Goal: Transaction & Acquisition: Purchase product/service

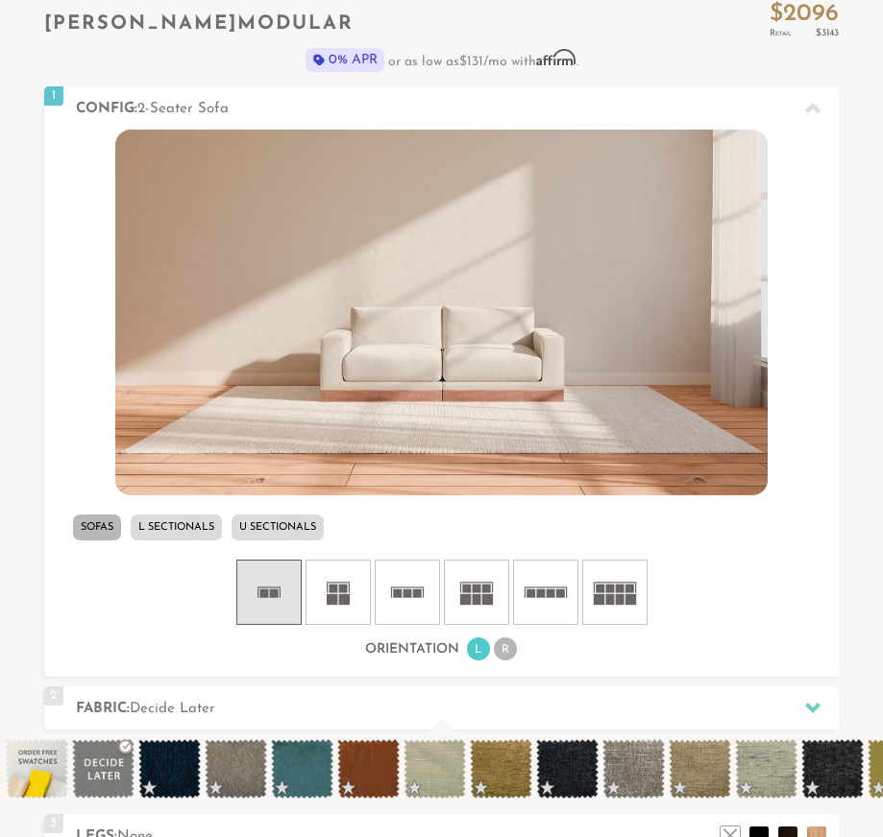
scroll to position [599, 0]
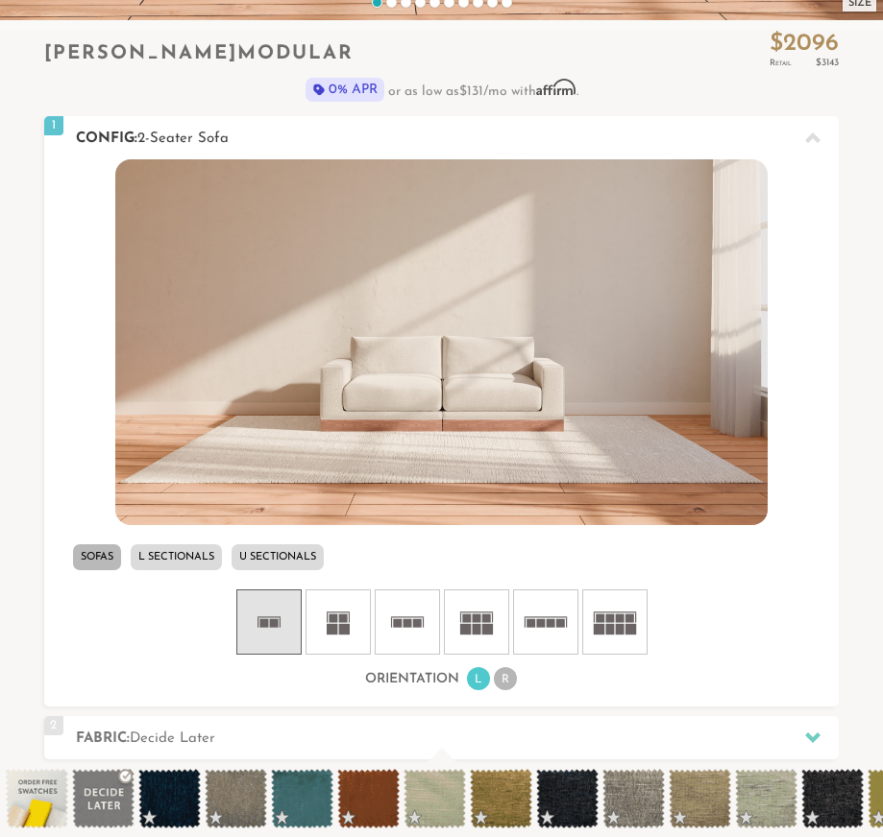
click at [93, 560] on li "Sofas" at bounding box center [97, 557] width 48 height 26
click at [270, 617] on icon at bounding box center [269, 622] width 58 height 58
click at [479, 633] on rect at bounding box center [476, 629] width 9 height 11
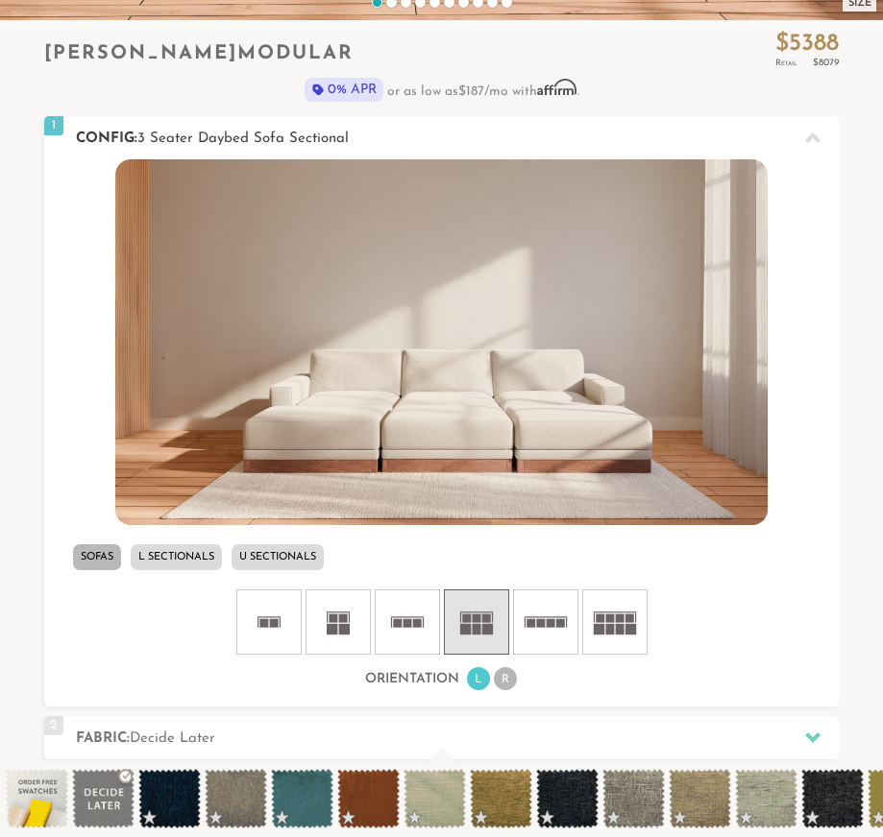
click at [191, 561] on li "L Sectionals" at bounding box center [176, 557] width 91 height 26
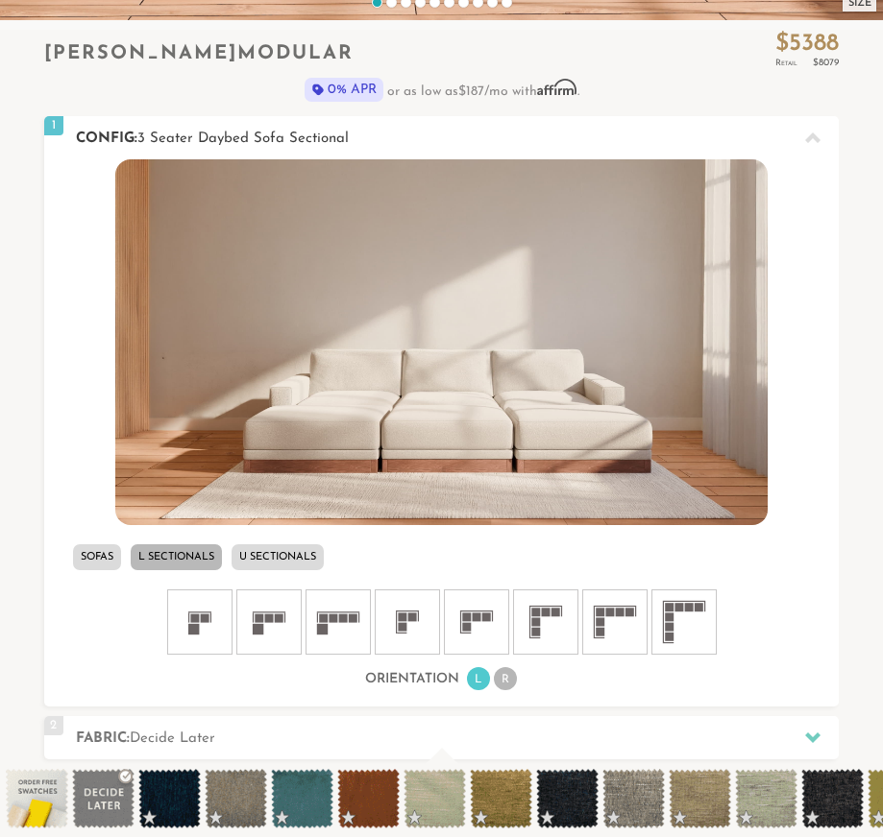
click at [335, 622] on icon at bounding box center [338, 622] width 58 height 58
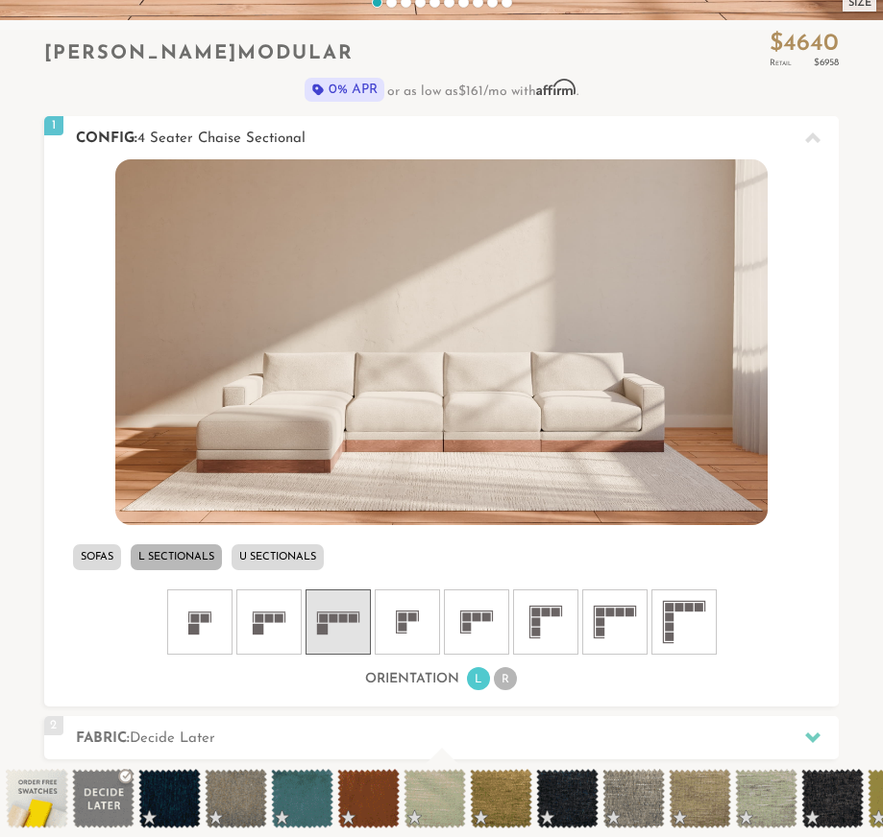
click at [530, 624] on icon at bounding box center [546, 622] width 58 height 58
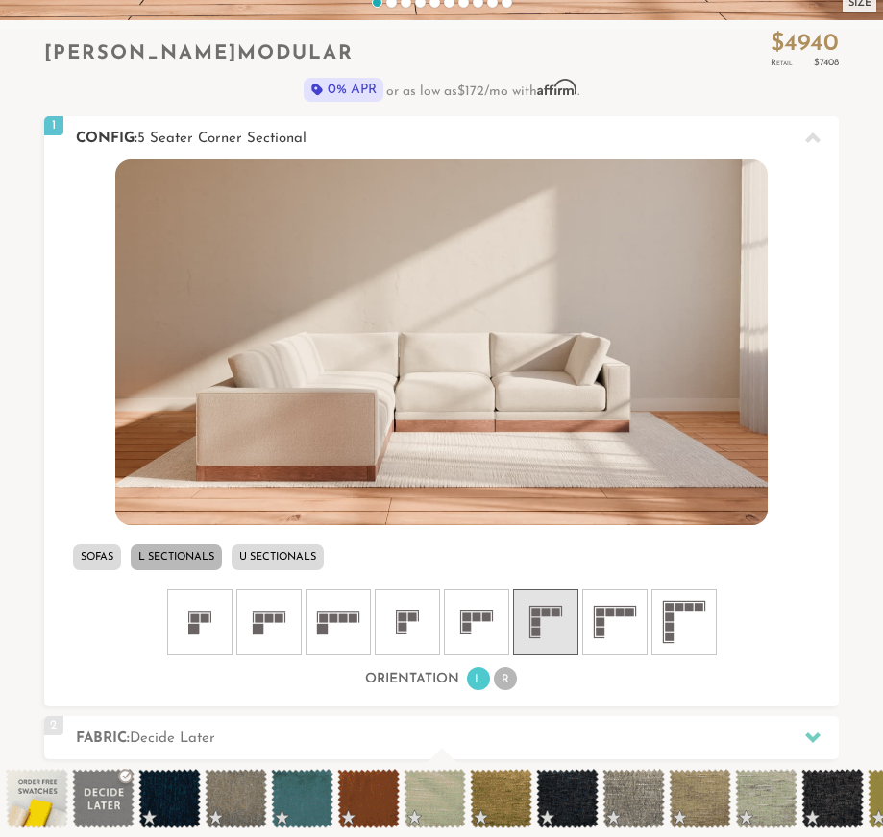
click at [108, 561] on li "Sofas" at bounding box center [97, 557] width 48 height 26
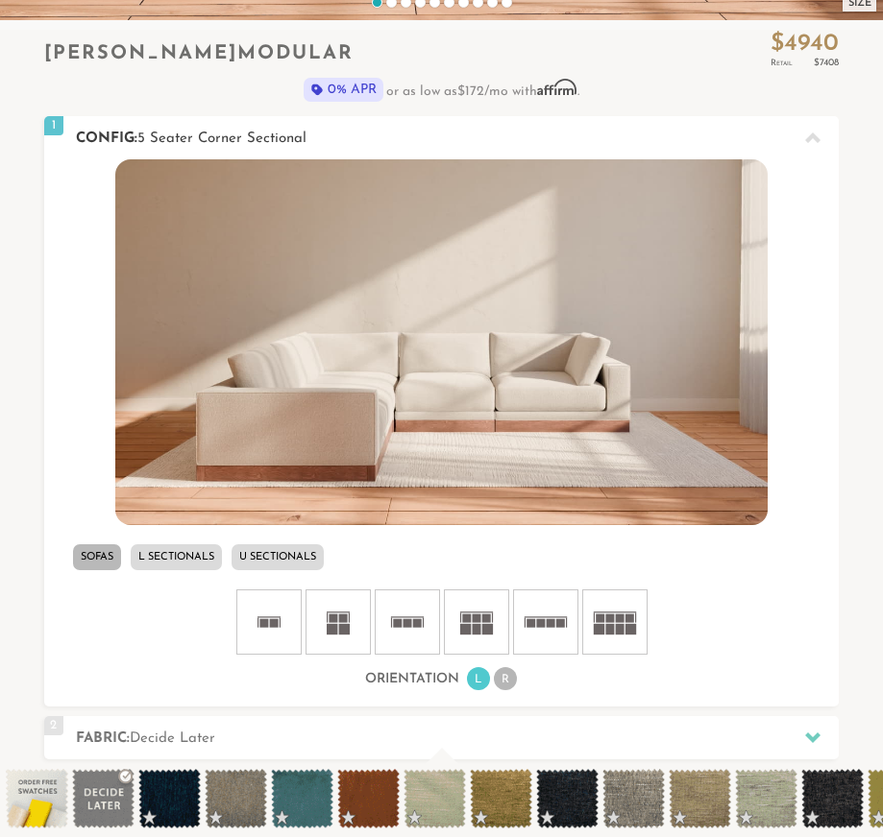
click at [423, 622] on icon at bounding box center [407, 622] width 58 height 58
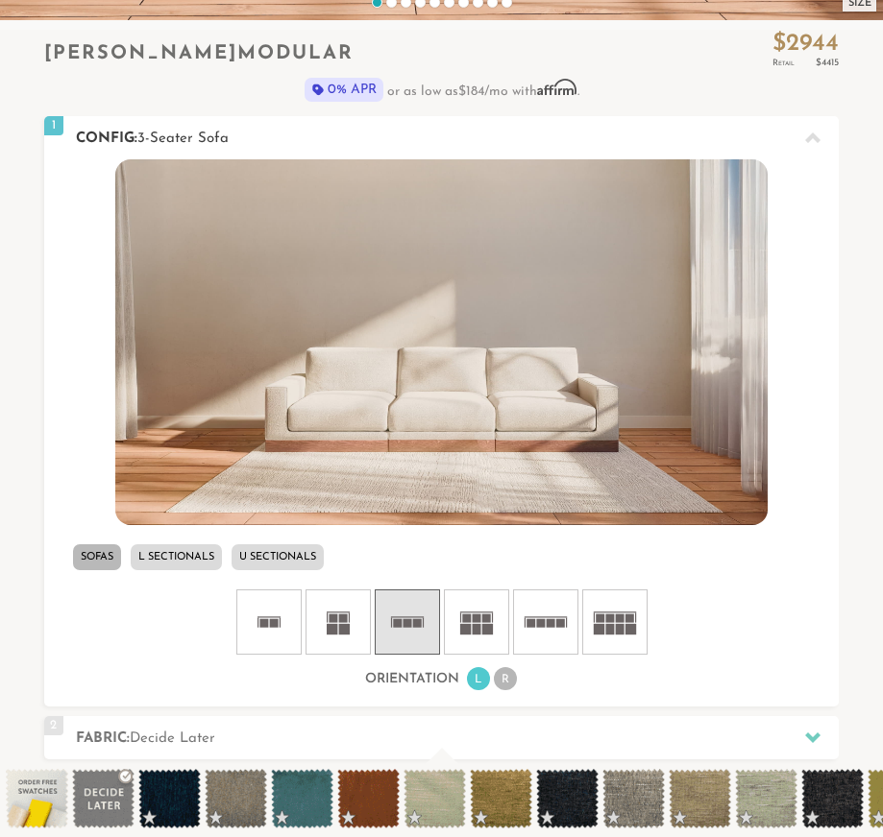
drag, startPoint x: 251, startPoint y: 139, endPoint x: 140, endPoint y: 139, distance: 110.4
click at [140, 139] on h2 "Config: 3-Seater Sofa" at bounding box center [457, 139] width 762 height 22
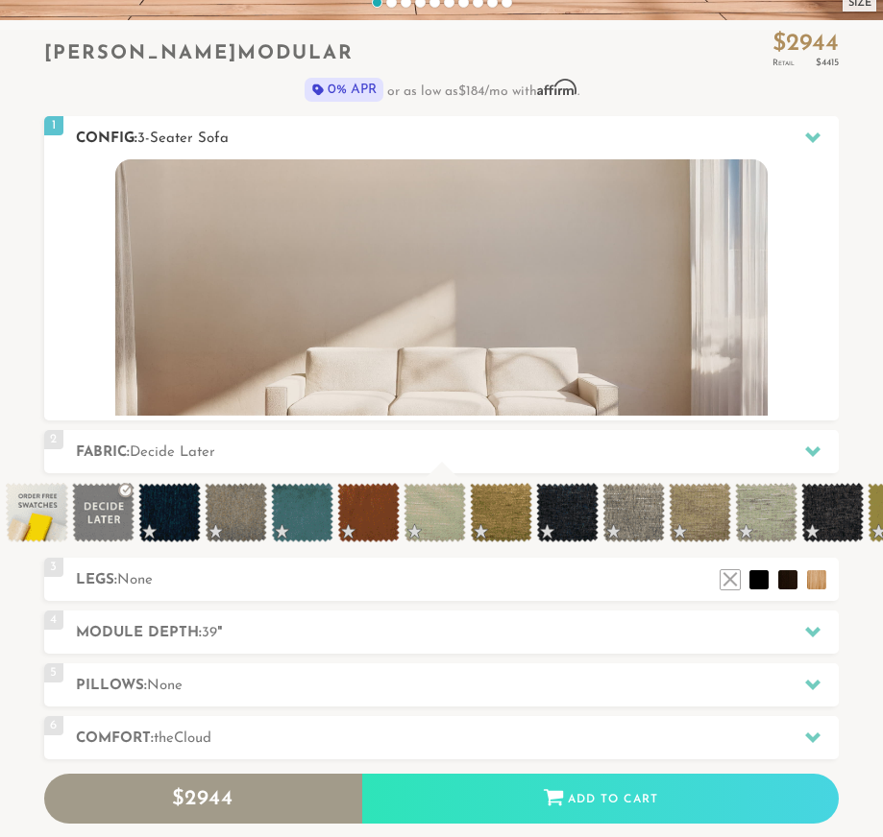
scroll to position [1, 1]
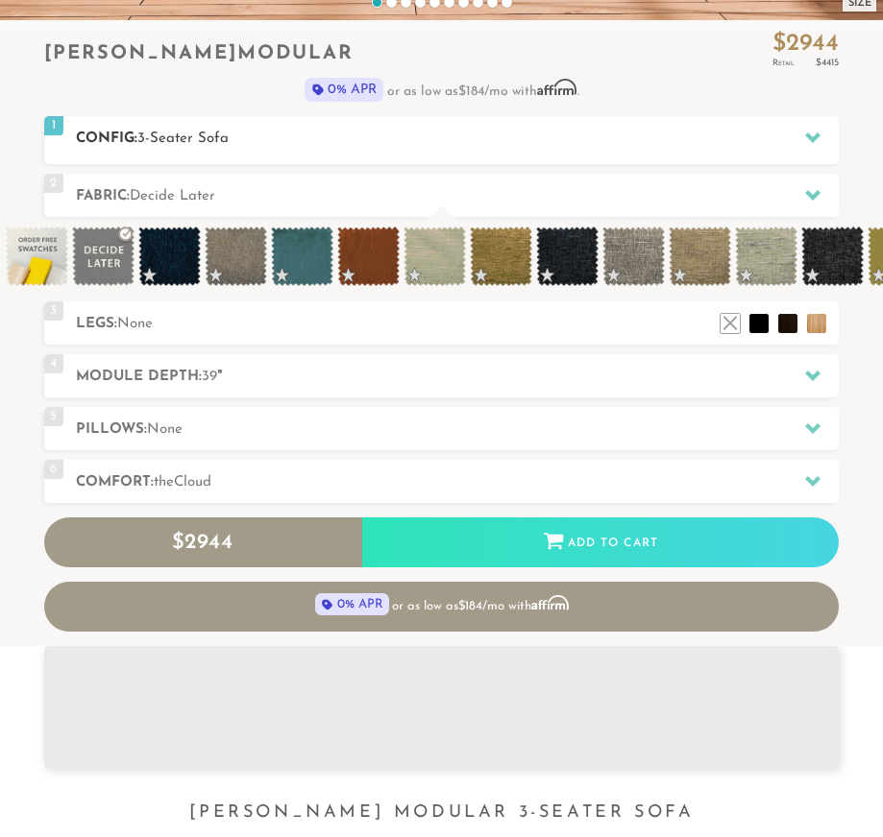
click at [304, 139] on h2 "Config: 3-Seater Sofa" at bounding box center [457, 139] width 762 height 22
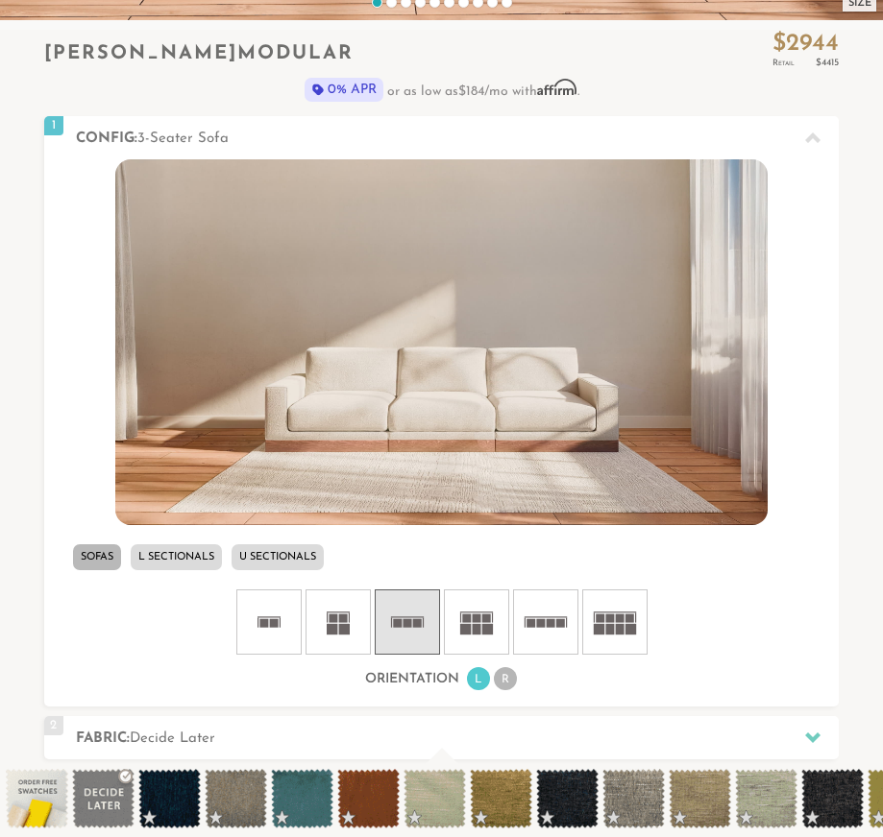
scroll to position [19788, 883]
drag, startPoint x: 257, startPoint y: 137, endPoint x: 145, endPoint y: 140, distance: 112.4
click at [145, 140] on h2 "Config: 3-Seater Sofa" at bounding box center [457, 139] width 762 height 22
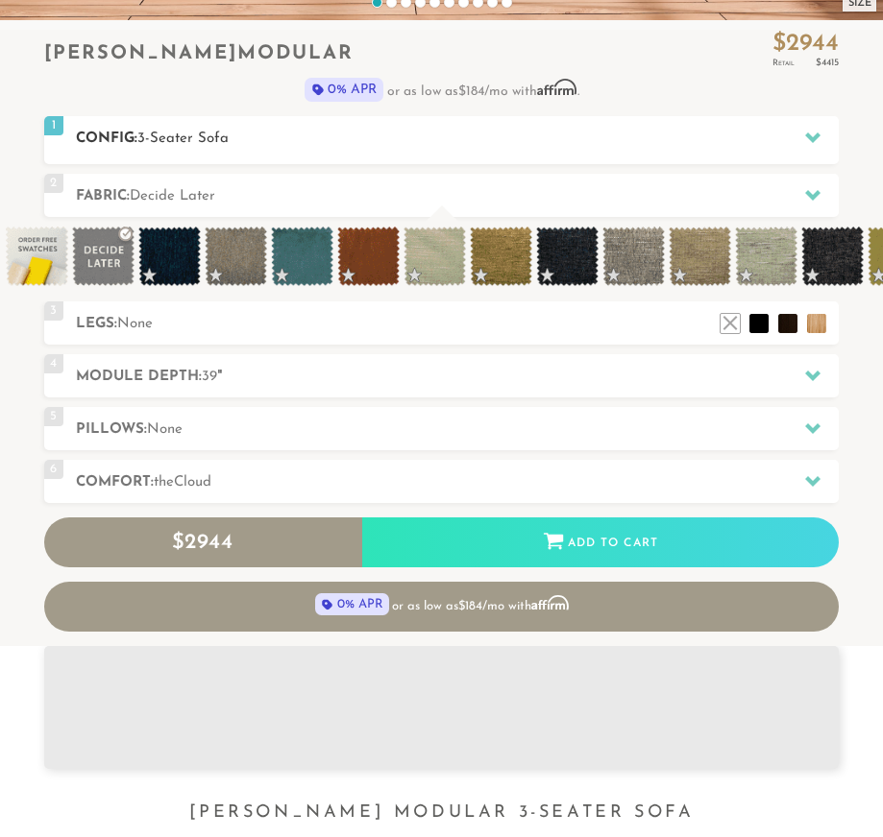
scroll to position [1, 1]
click at [258, 137] on h2 "Config: 3-Seater Sofa" at bounding box center [457, 139] width 762 height 22
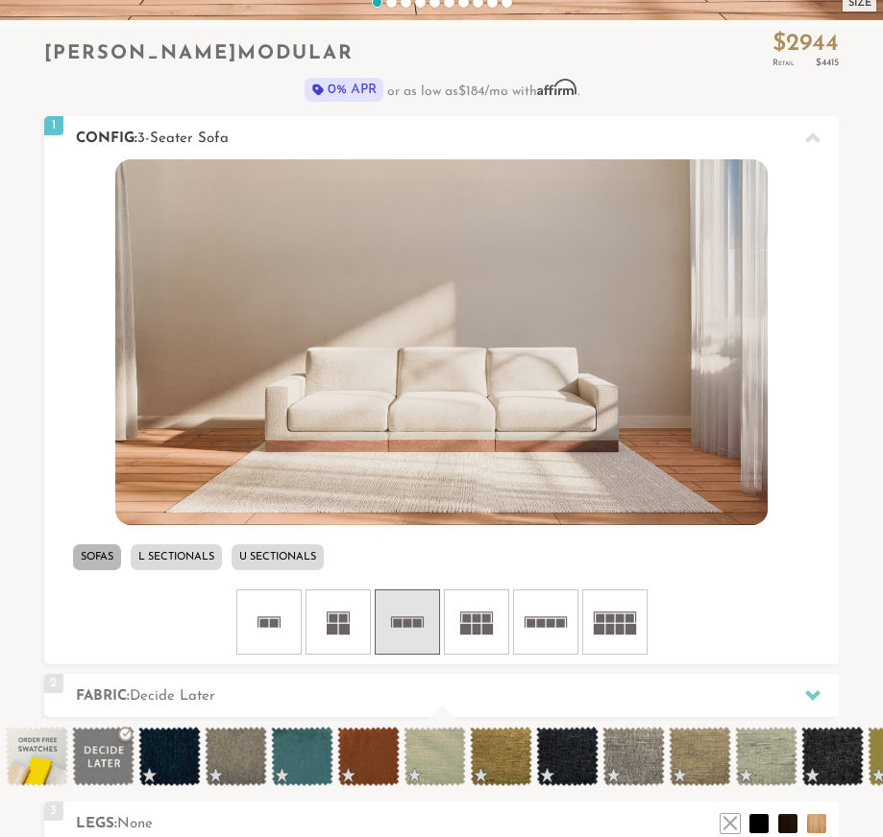
scroll to position [0, 1]
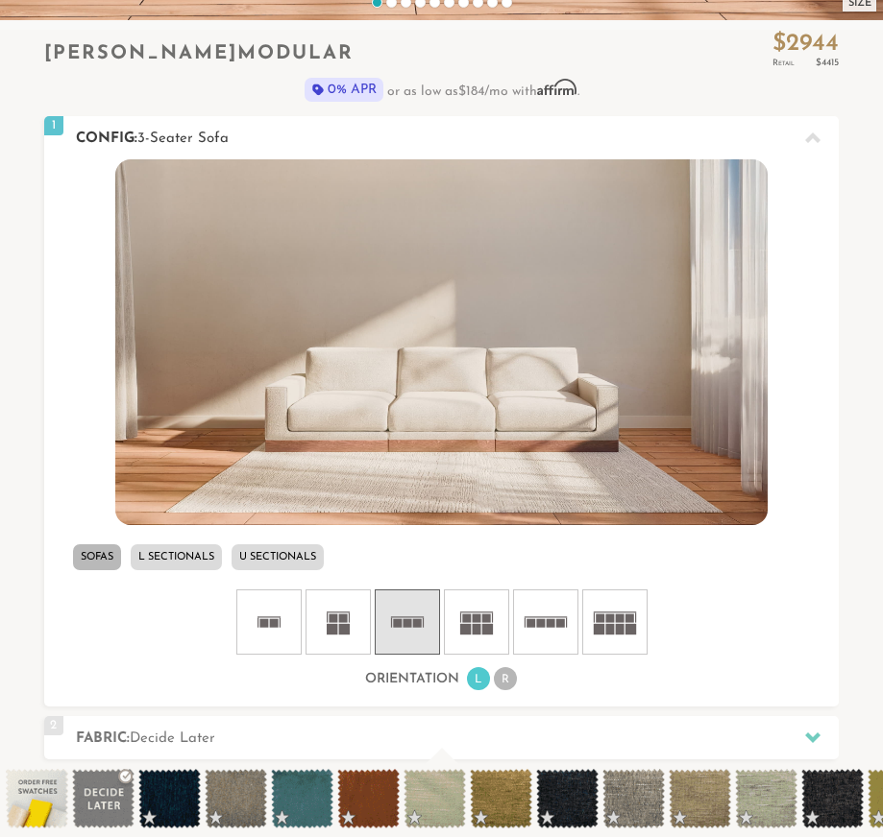
click at [192, 569] on li "L Sectionals" at bounding box center [176, 557] width 91 height 26
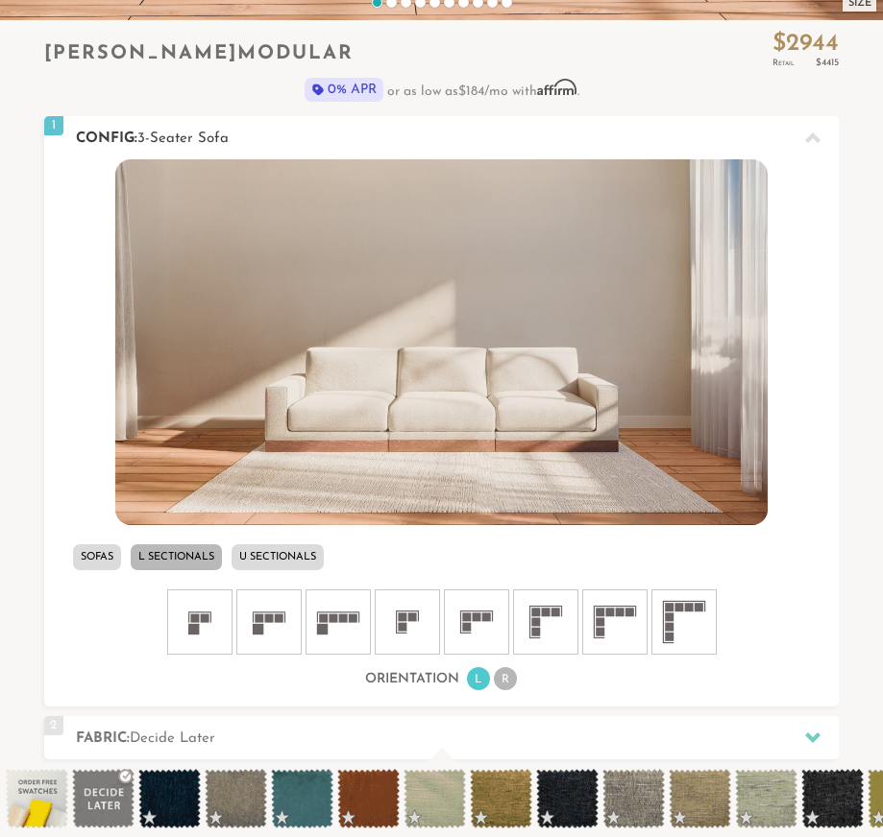
click at [525, 601] on icon at bounding box center [546, 622] width 58 height 58
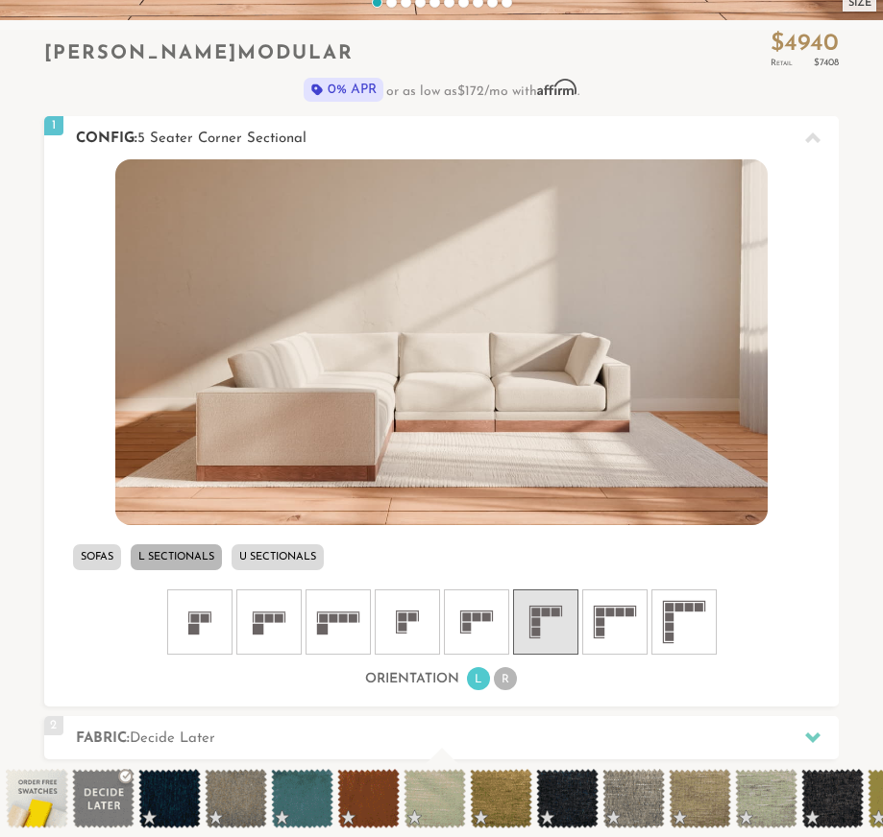
click at [221, 611] on icon at bounding box center [200, 622] width 58 height 58
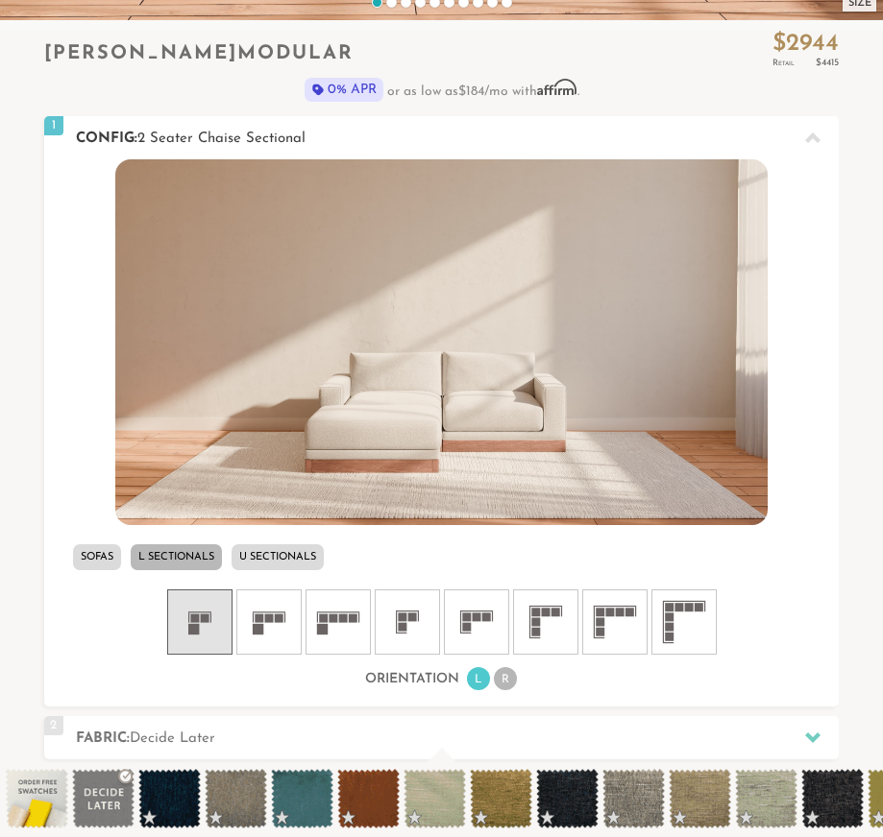
click at [273, 617] on icon at bounding box center [269, 622] width 58 height 58
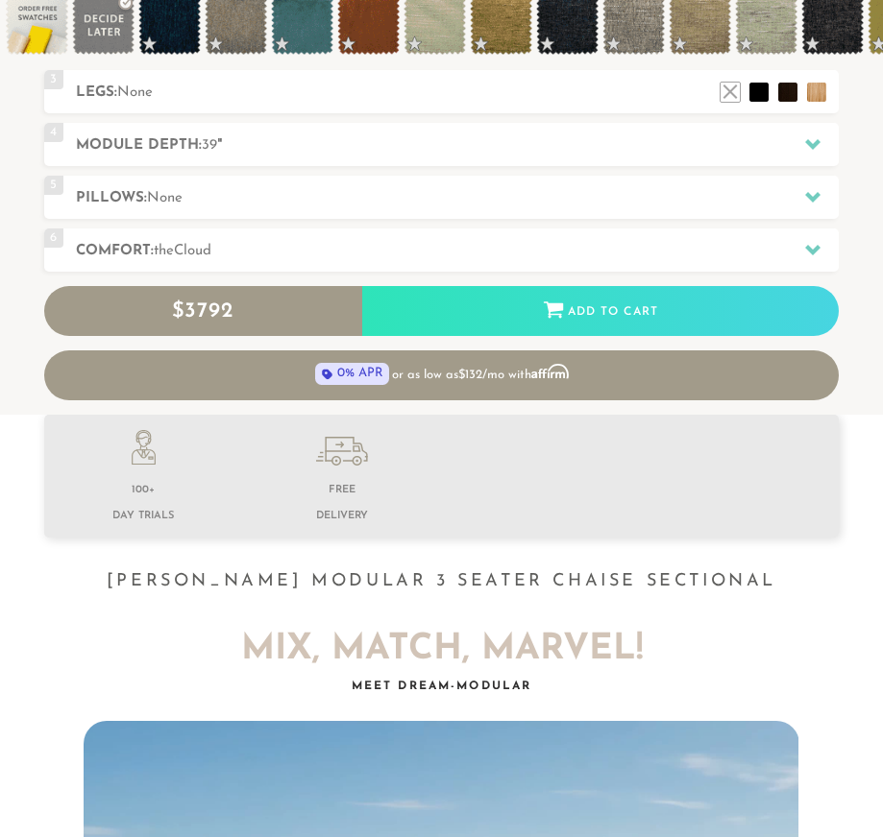
scroll to position [1371, 0]
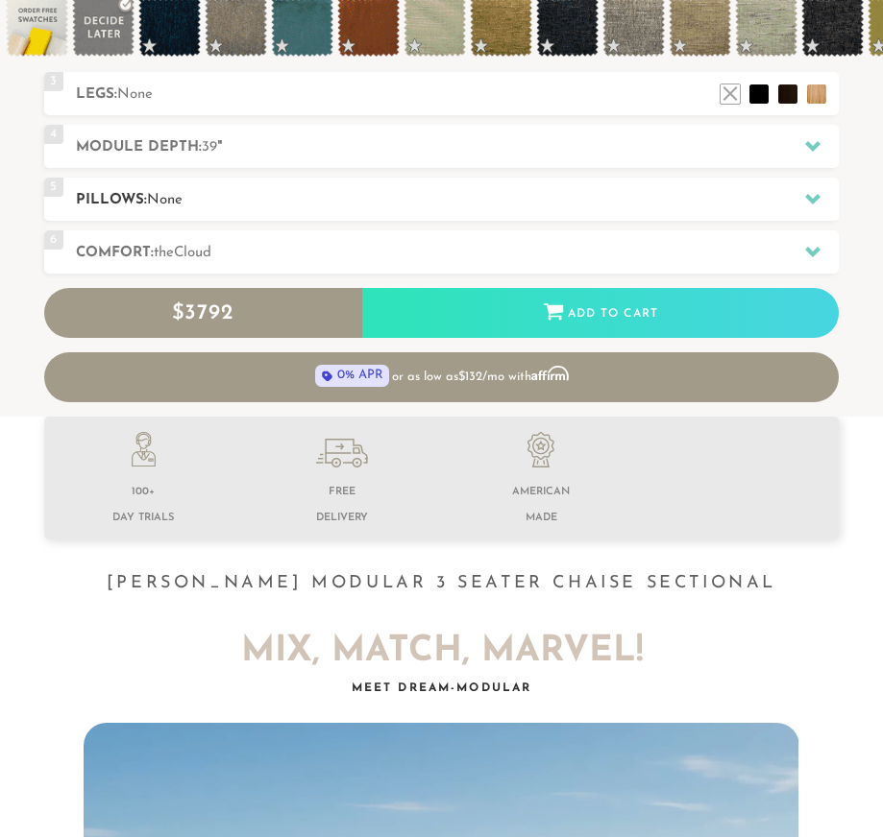
click at [238, 189] on h2 "Pillows: None" at bounding box center [457, 200] width 762 height 22
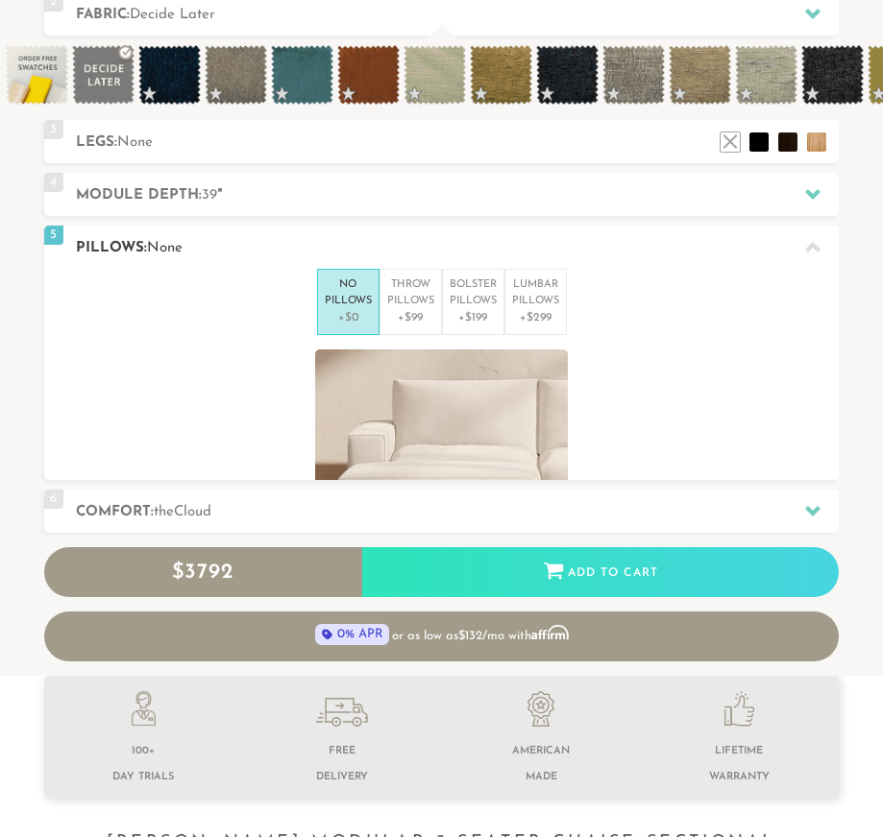
scroll to position [1, 1]
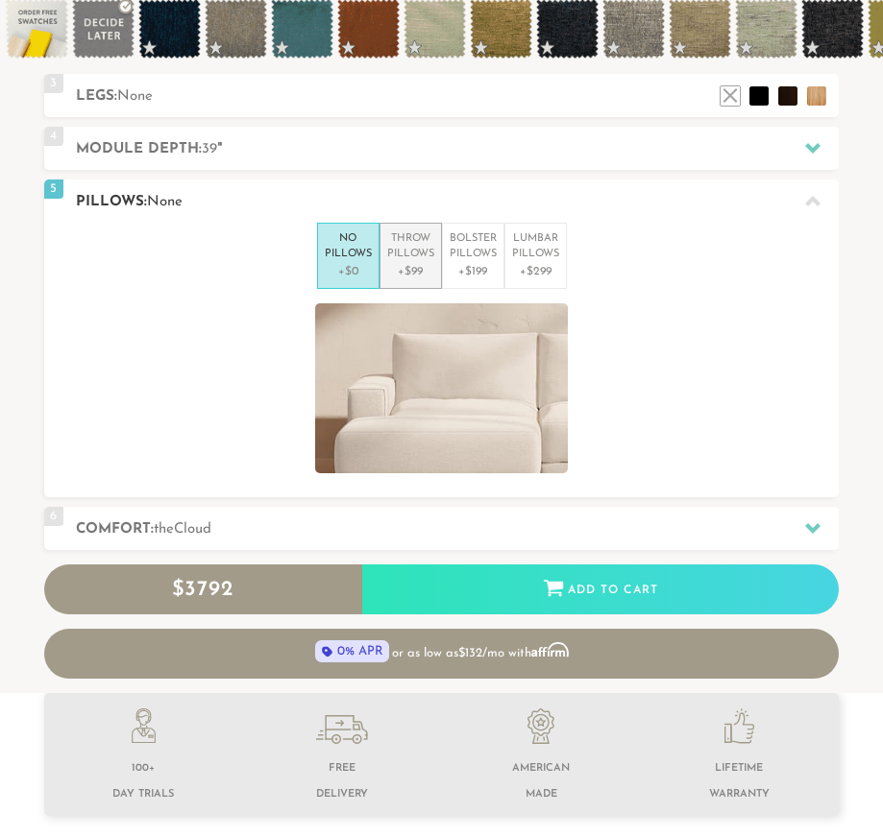
click at [423, 265] on p "+$99" at bounding box center [410, 271] width 47 height 17
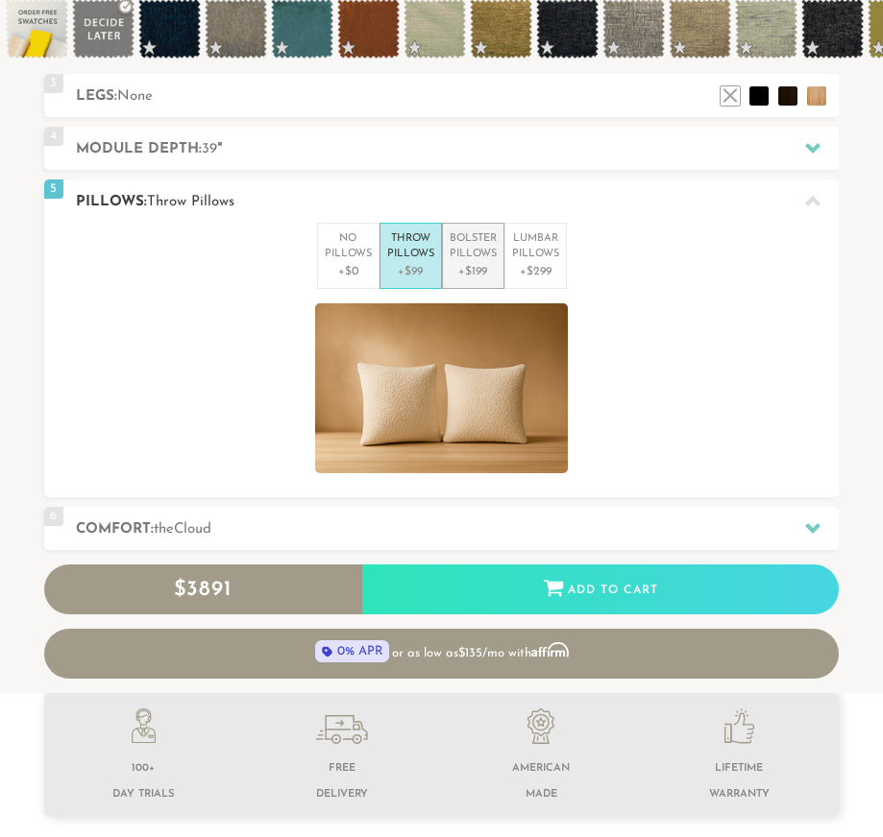
click at [474, 256] on p "Bolster Pillows" at bounding box center [472, 247] width 47 height 32
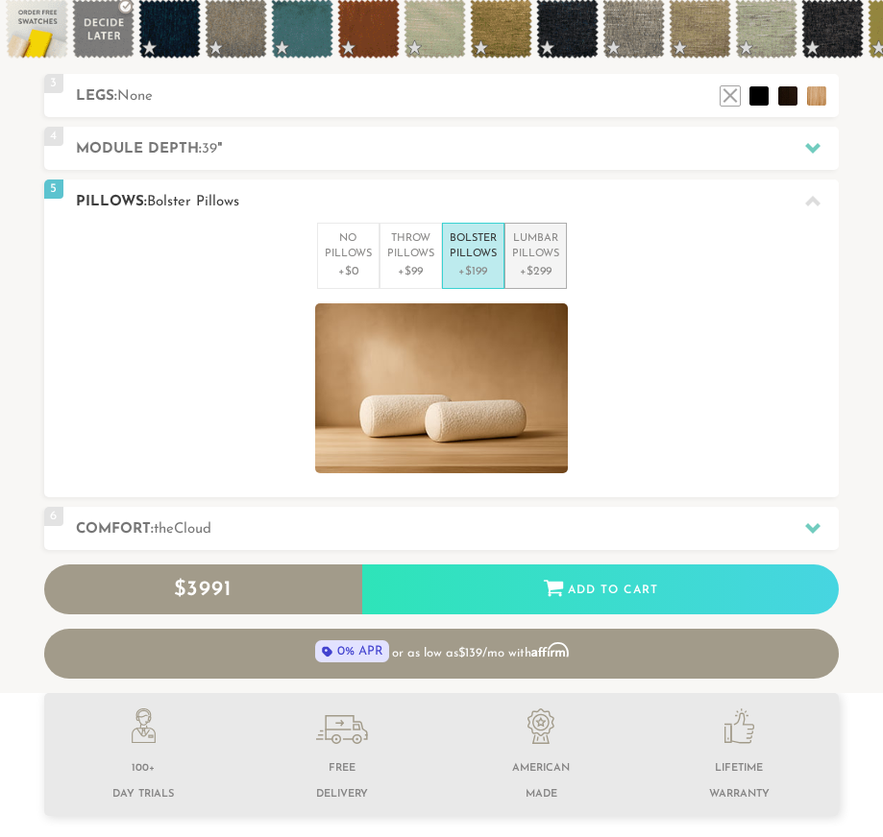
click at [527, 267] on p "+$299" at bounding box center [535, 271] width 47 height 17
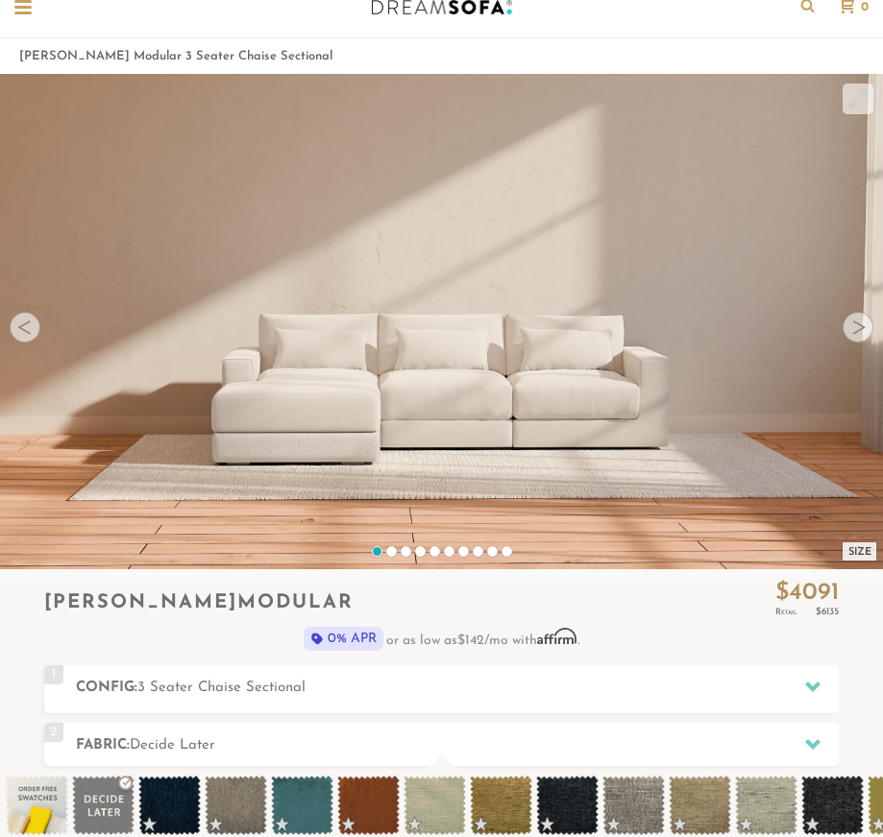
scroll to position [43, 0]
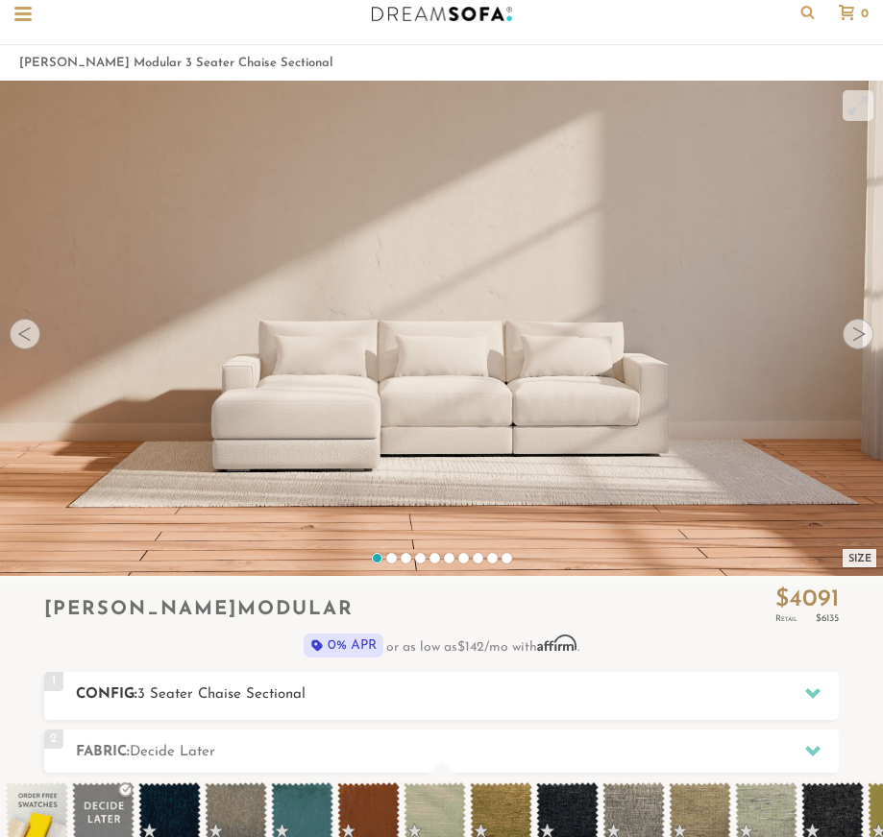
click at [259, 697] on span "3 Seater Chaise Sectional" at bounding box center [221, 695] width 168 height 14
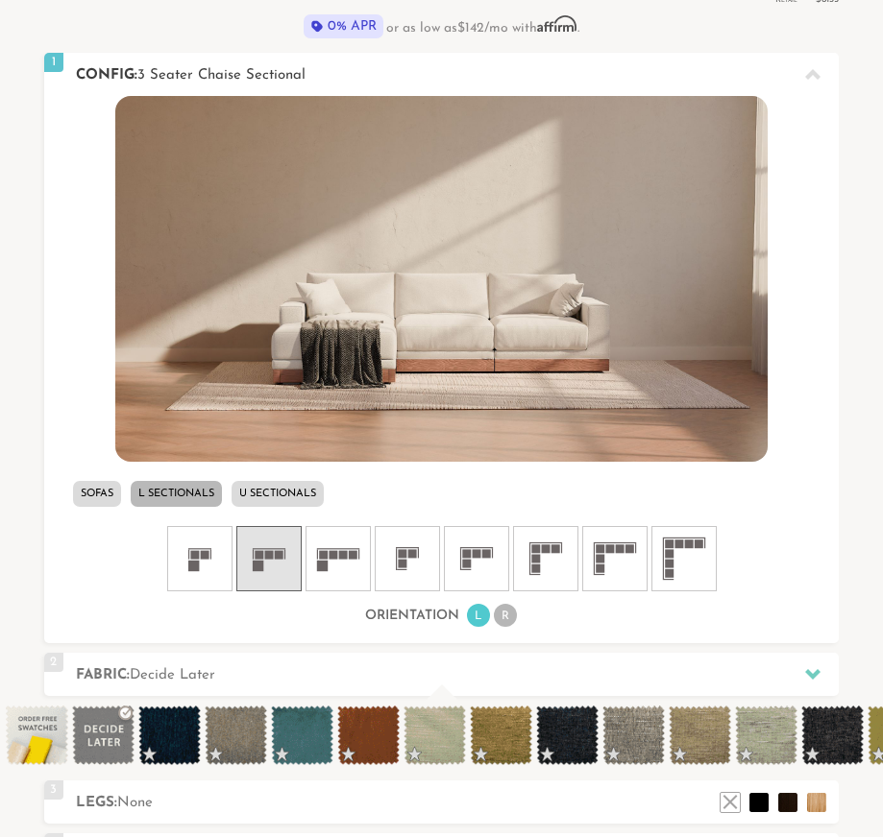
scroll to position [698, 0]
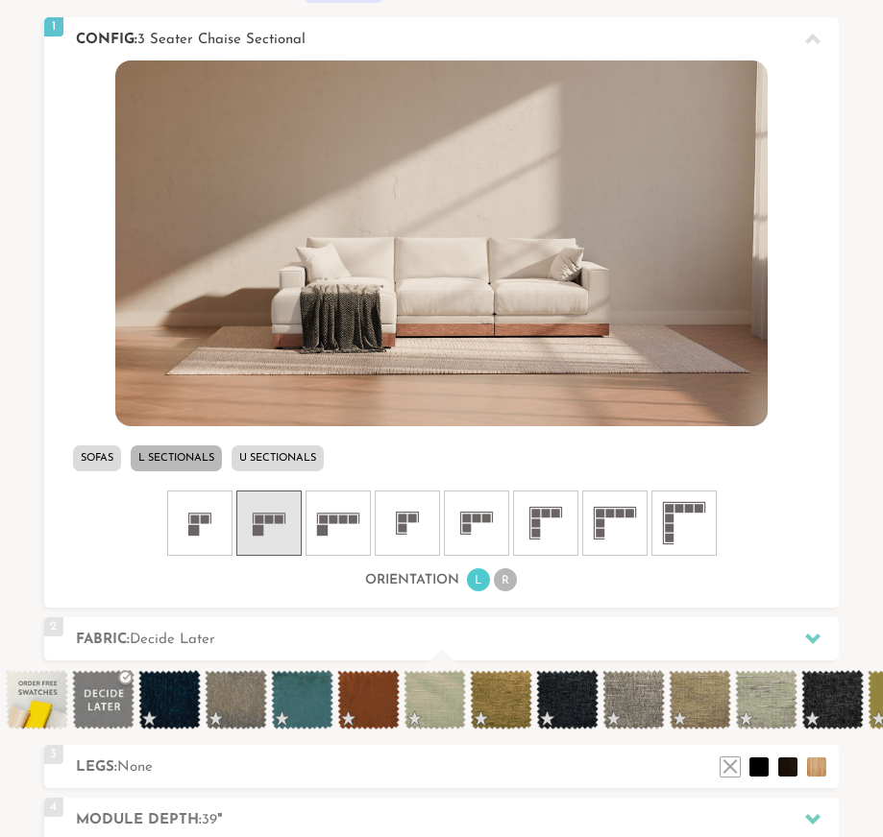
click at [109, 453] on li "Sofas" at bounding box center [97, 459] width 48 height 26
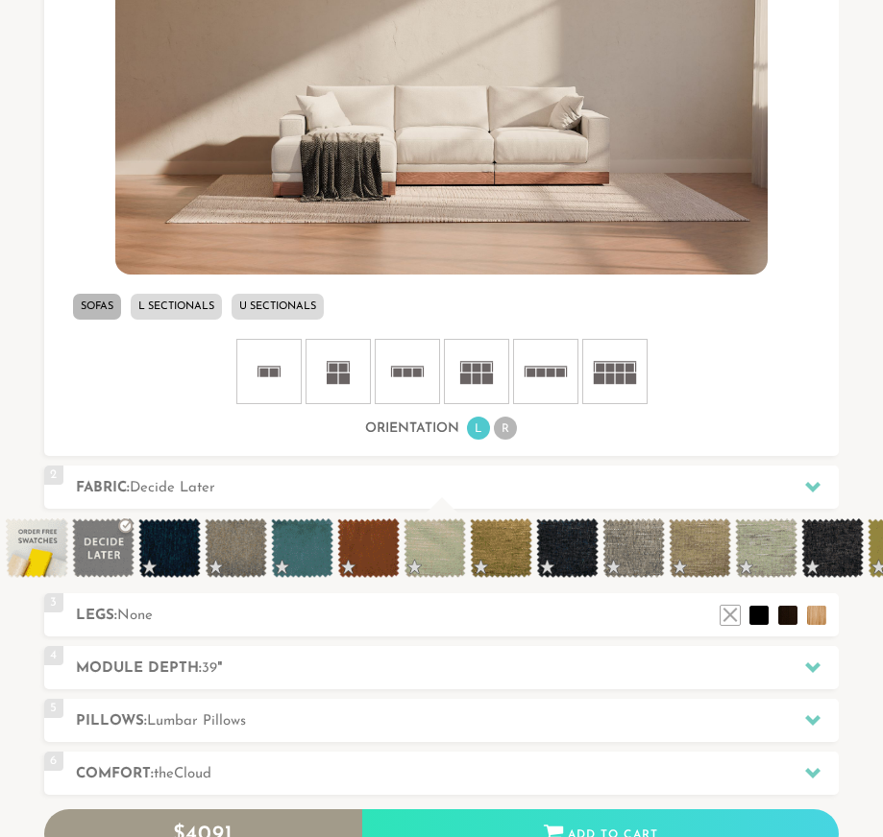
scroll to position [846, 0]
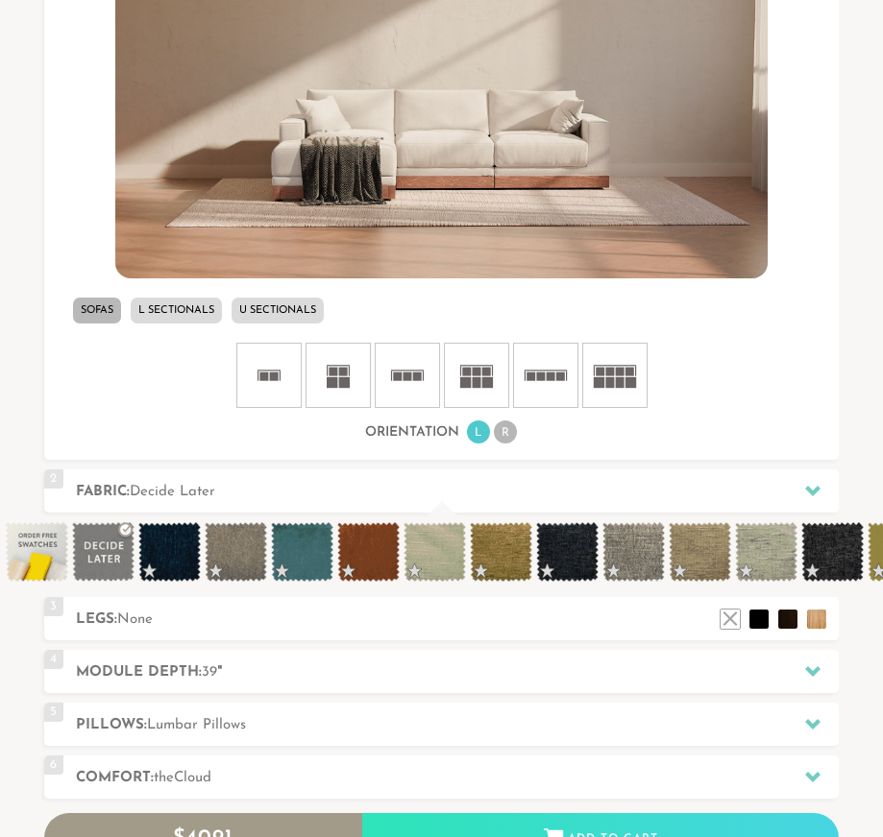
click at [183, 284] on div "Sofas L Sectionals U Sectionals" at bounding box center [441, 180] width 794 height 534
click at [172, 295] on ul "Sofas L Sectionals U Sectionals" at bounding box center [441, 311] width 794 height 36
click at [174, 309] on li "L Sectionals" at bounding box center [176, 311] width 91 height 26
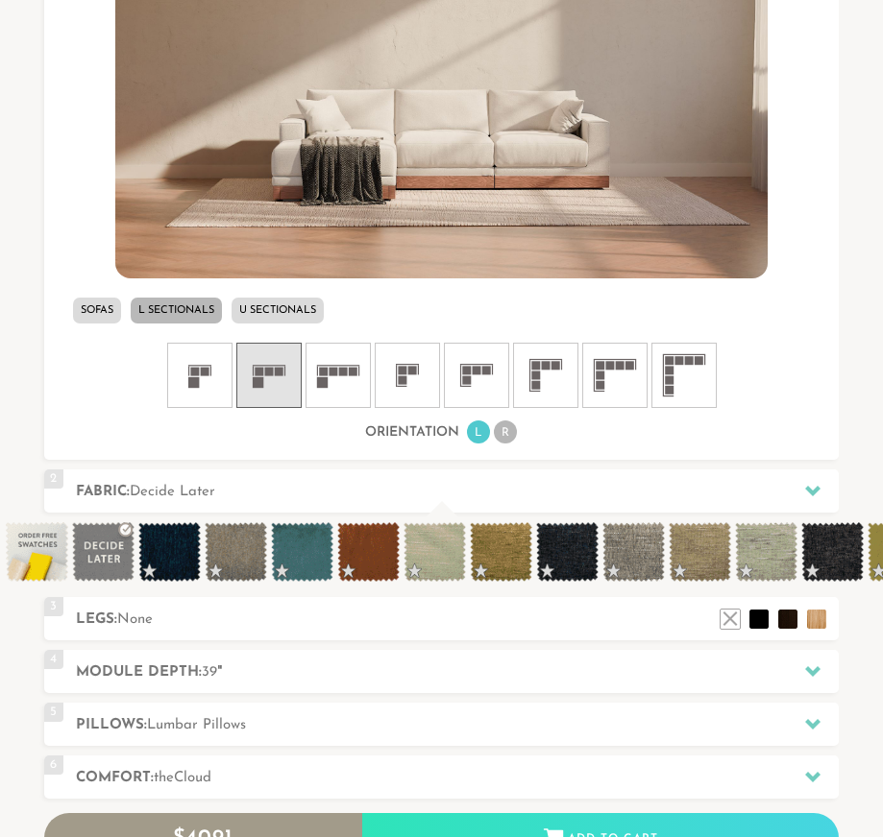
click at [292, 305] on li "U Sectionals" at bounding box center [277, 311] width 92 height 26
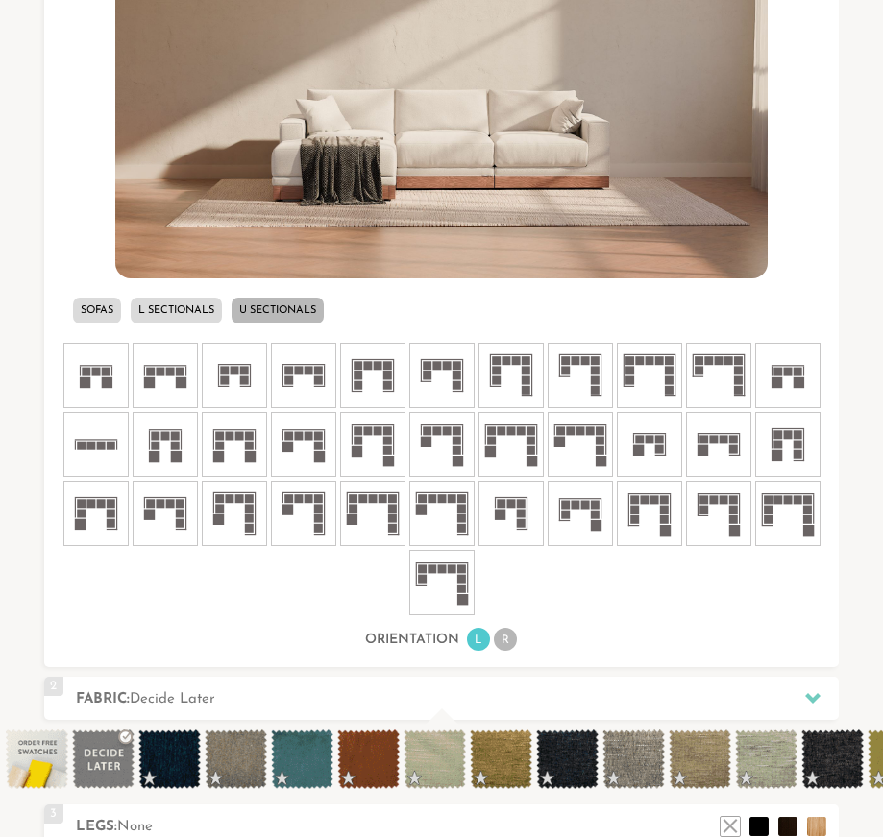
scroll to position [19996, 883]
click at [105, 392] on icon at bounding box center [96, 376] width 58 height 58
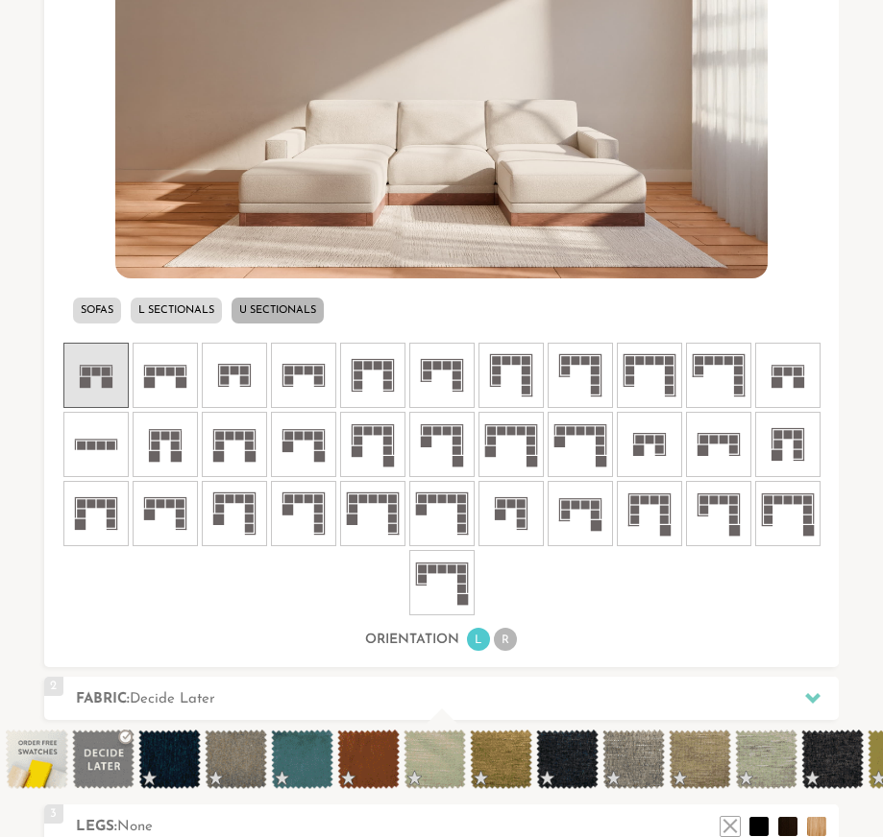
scroll to position [700, 0]
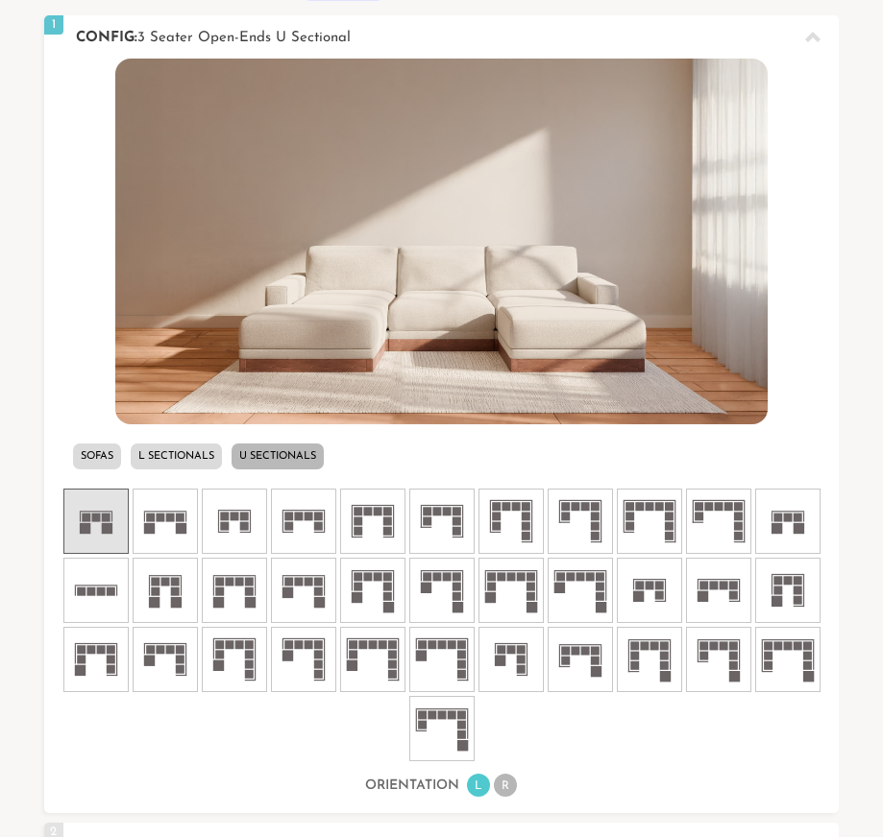
click at [789, 509] on icon at bounding box center [788, 522] width 58 height 58
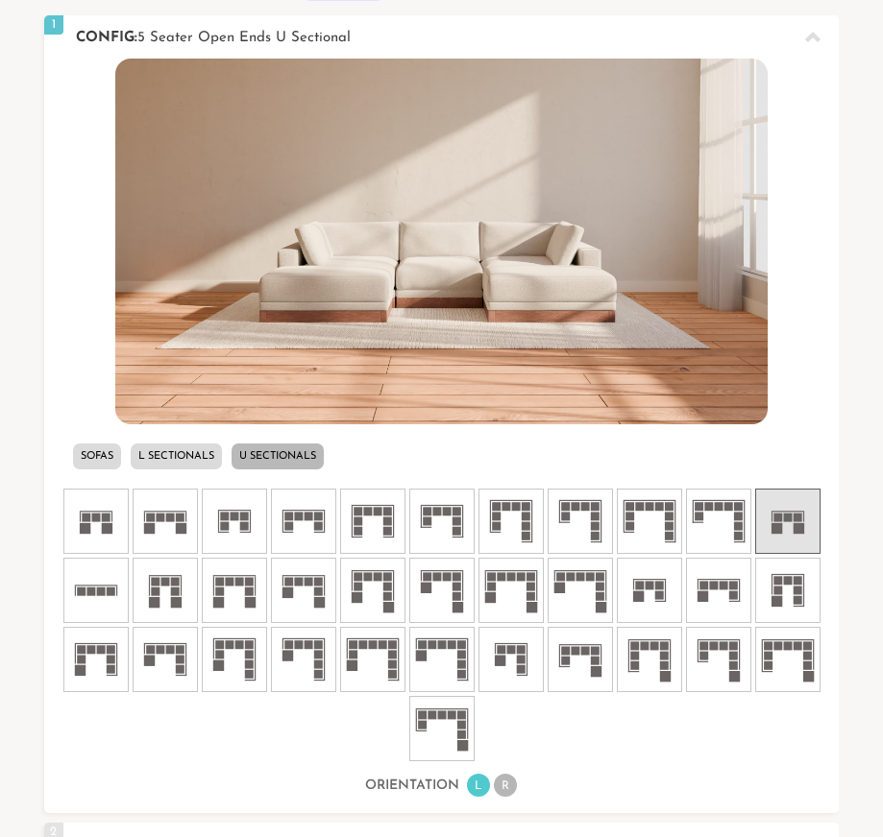
click at [98, 524] on icon at bounding box center [96, 522] width 58 height 58
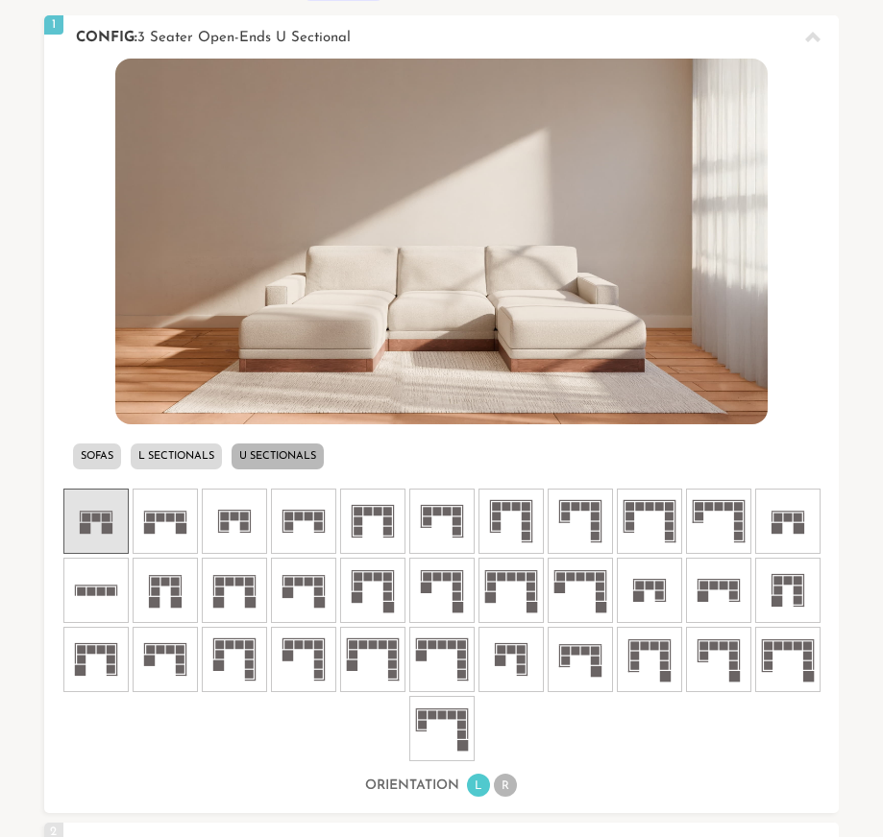
click at [796, 528] on rect at bounding box center [797, 528] width 11 height 11
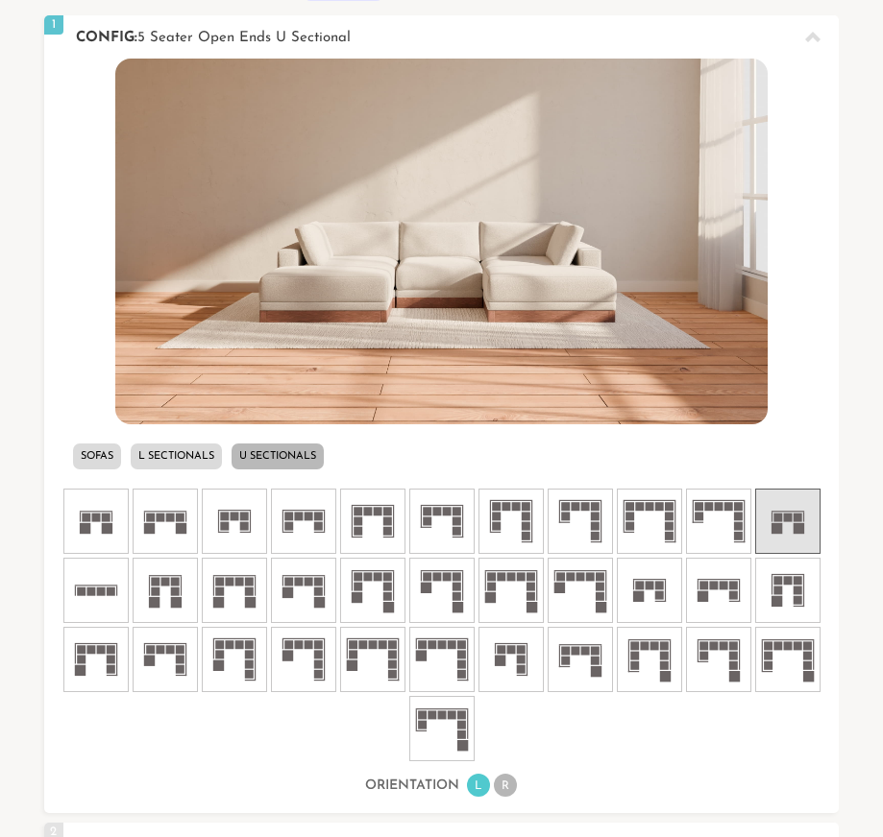
click at [82, 523] on rect at bounding box center [84, 528] width 11 height 11
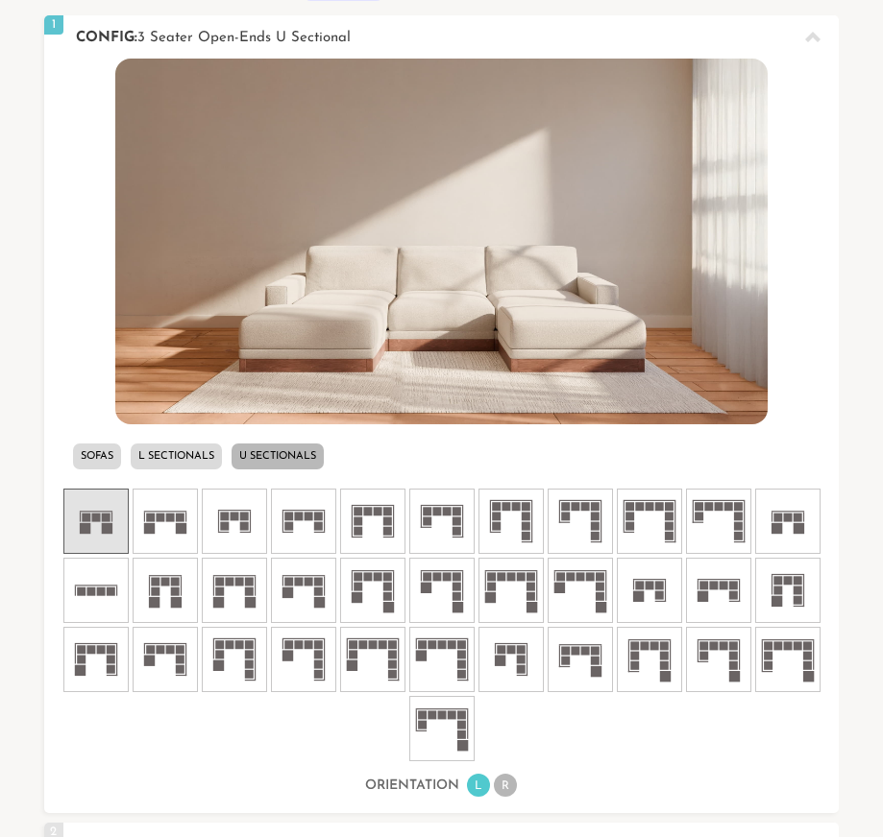
click at [780, 521] on icon at bounding box center [788, 522] width 58 height 58
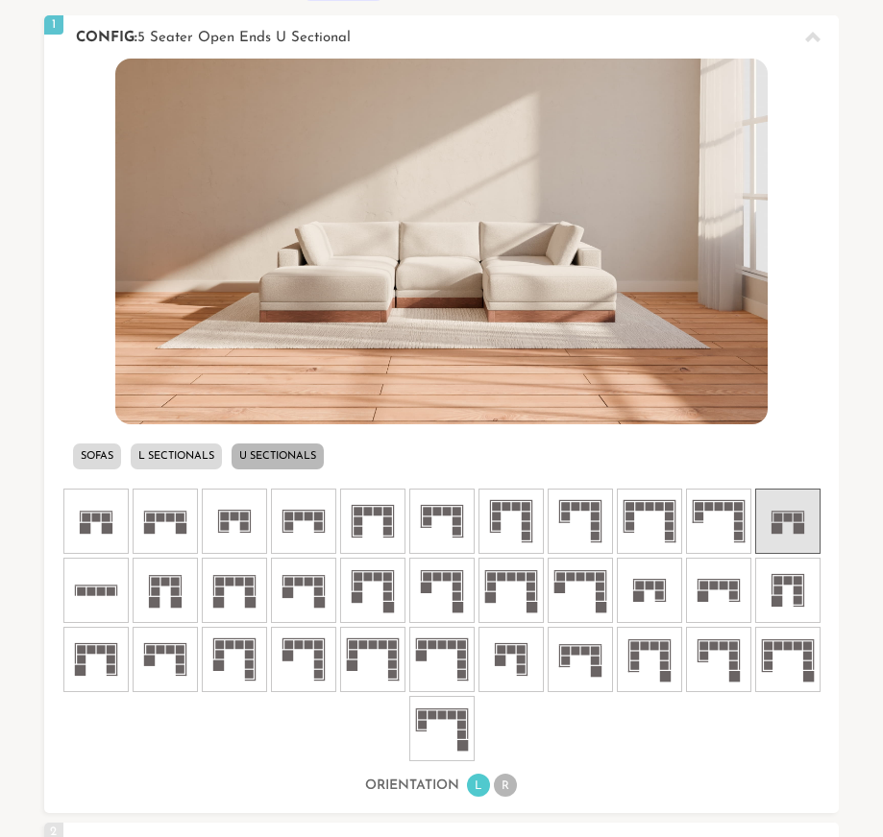
click at [90, 525] on icon at bounding box center [96, 522] width 58 height 58
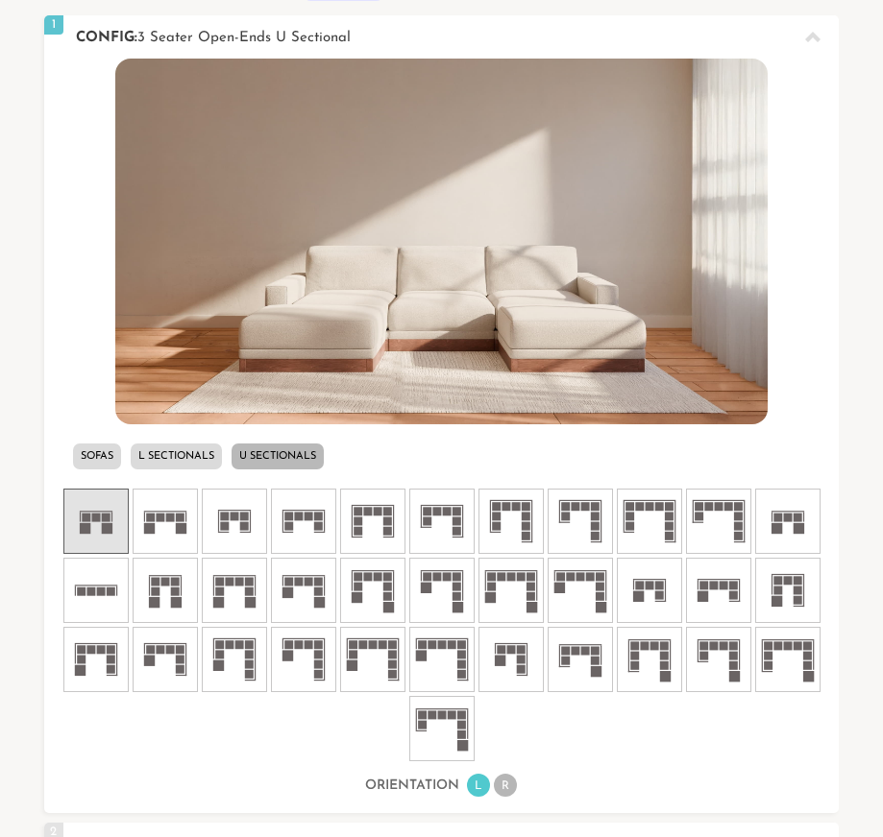
click at [804, 529] on icon at bounding box center [788, 522] width 58 height 58
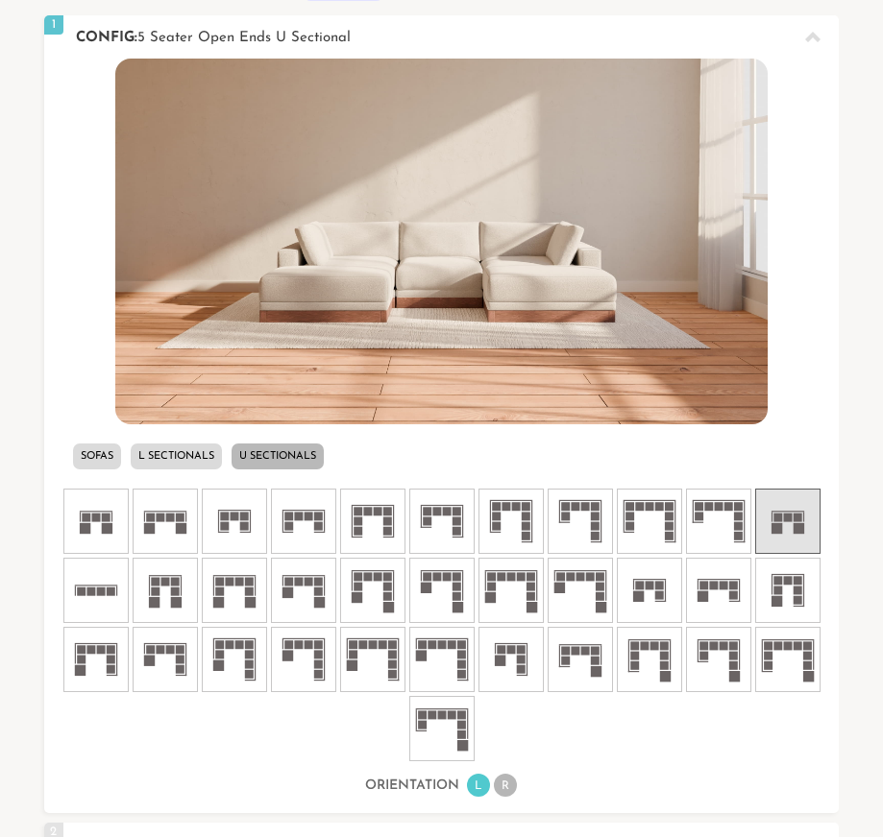
click at [88, 505] on icon at bounding box center [96, 522] width 58 height 58
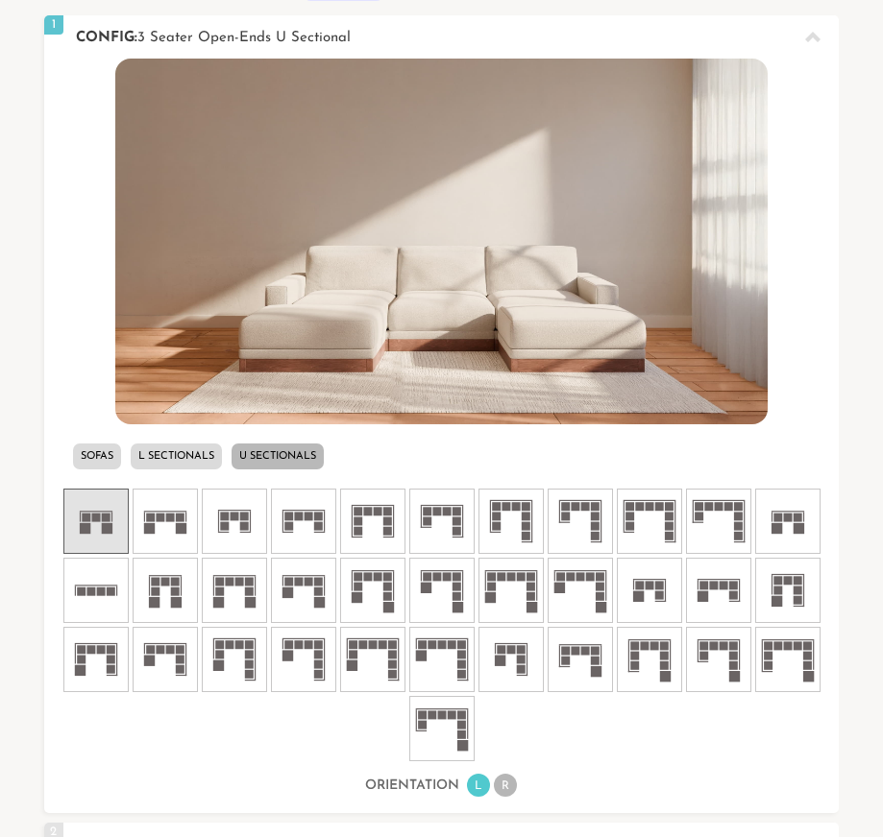
click at [785, 517] on rect at bounding box center [787, 518] width 9 height 9
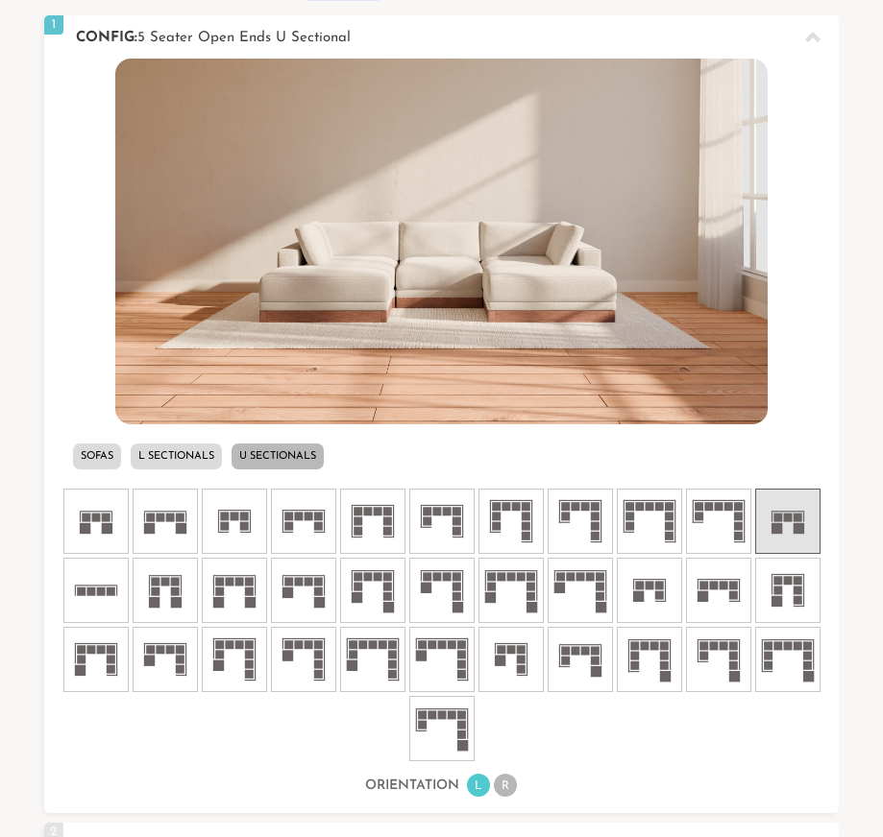
click at [106, 530] on rect at bounding box center [106, 528] width 11 height 11
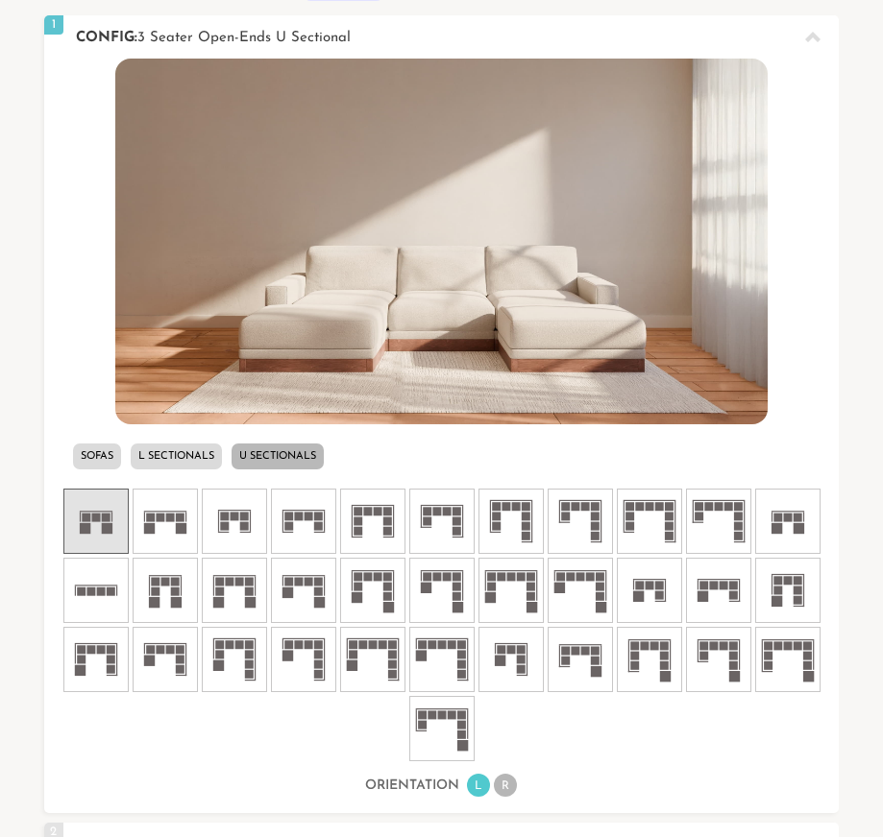
click at [807, 525] on icon at bounding box center [788, 522] width 58 height 58
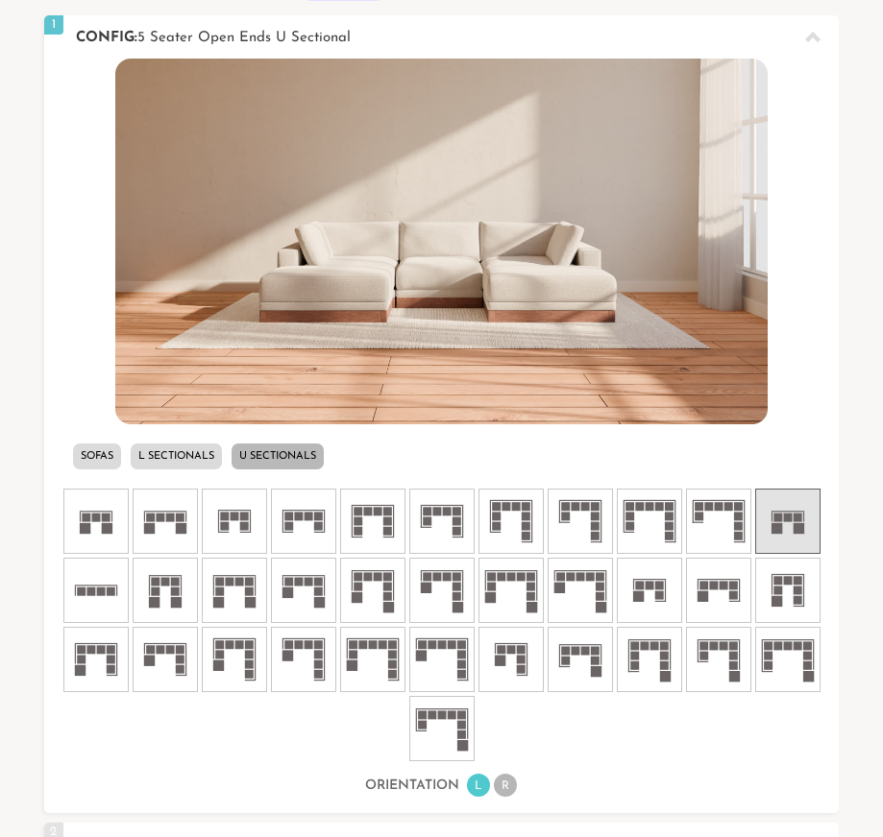
click at [113, 524] on icon at bounding box center [96, 522] width 58 height 58
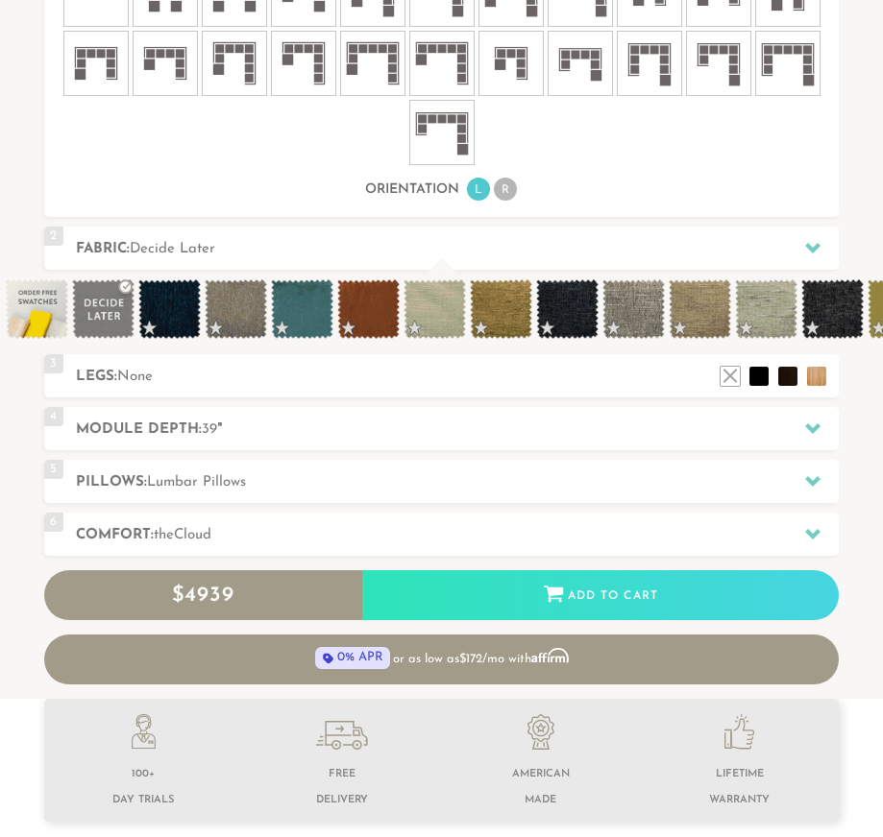
scroll to position [1337, 0]
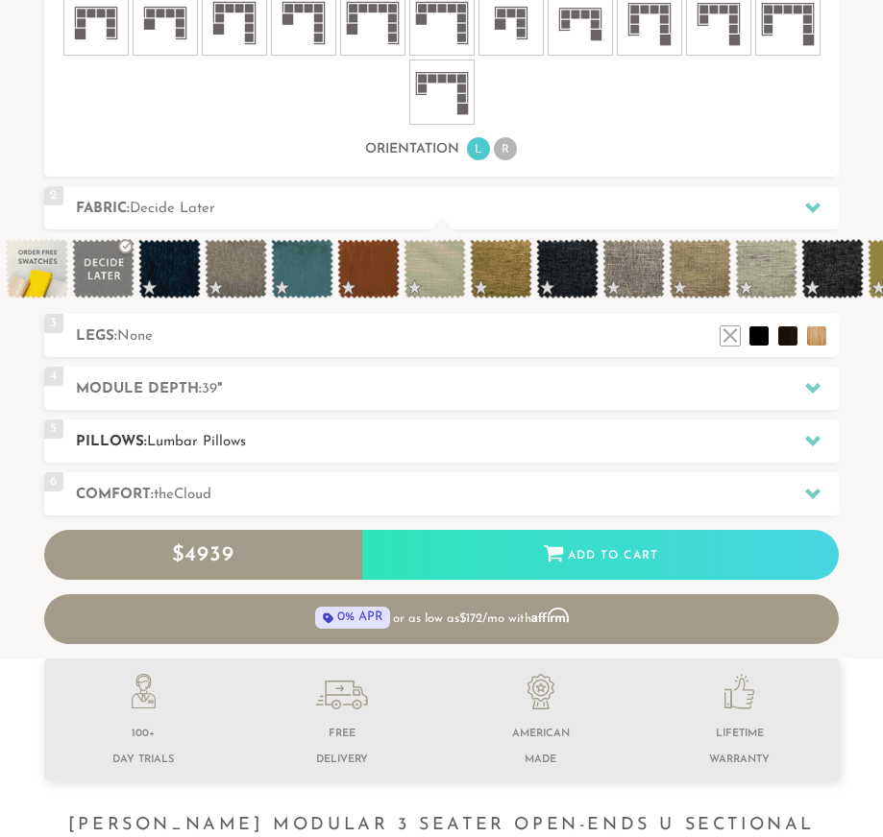
click at [190, 438] on span "Lumbar Pillows" at bounding box center [196, 442] width 99 height 14
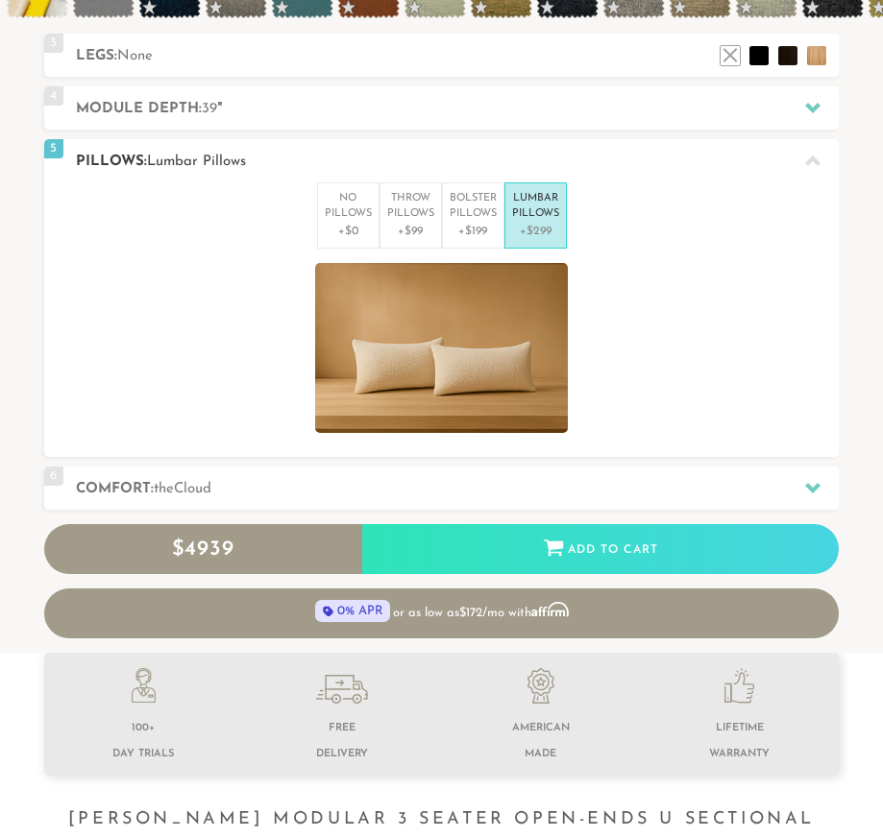
scroll to position [839, 0]
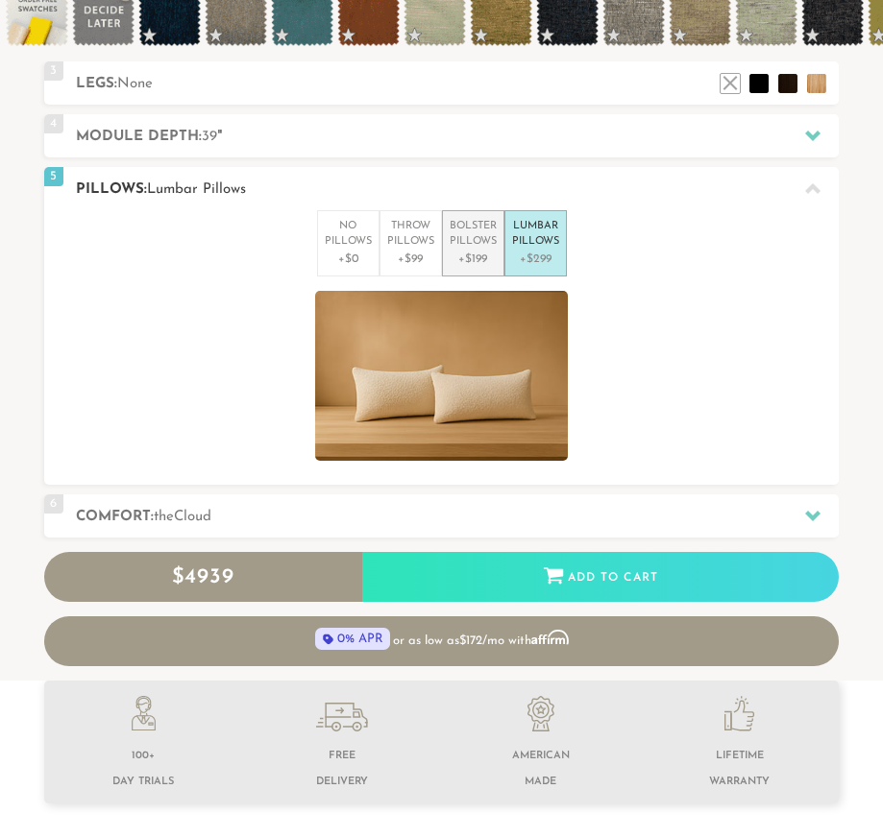
click at [476, 244] on p "Bolster Pillows" at bounding box center [472, 235] width 47 height 32
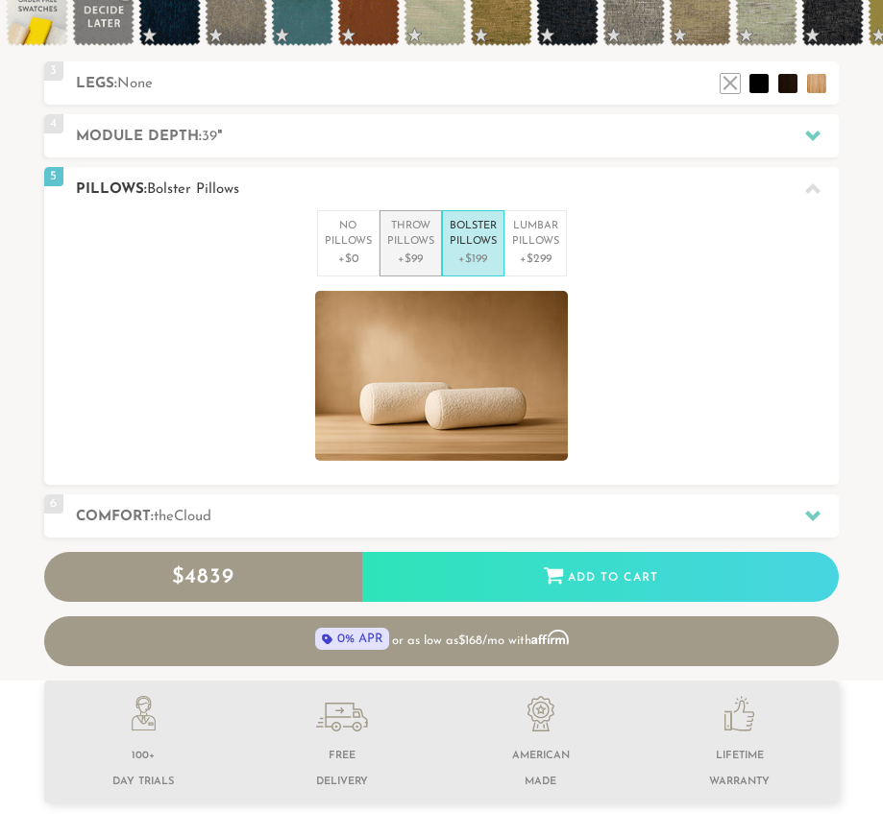
click at [423, 256] on p "+$99" at bounding box center [410, 259] width 47 height 17
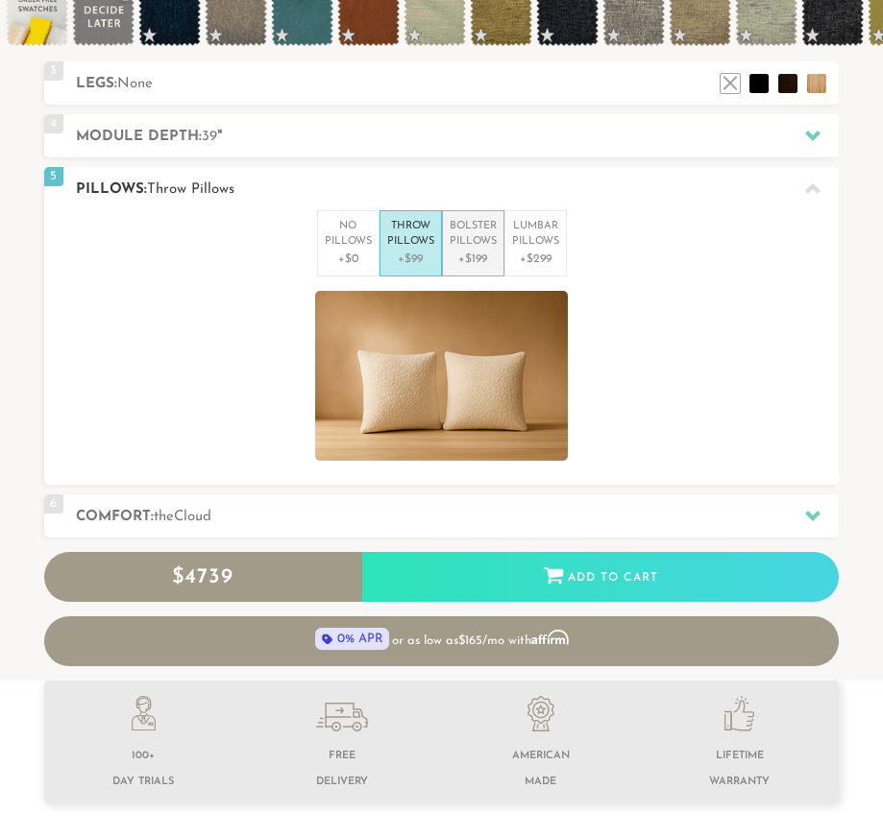
click at [486, 261] on p "+$199" at bounding box center [472, 259] width 47 height 17
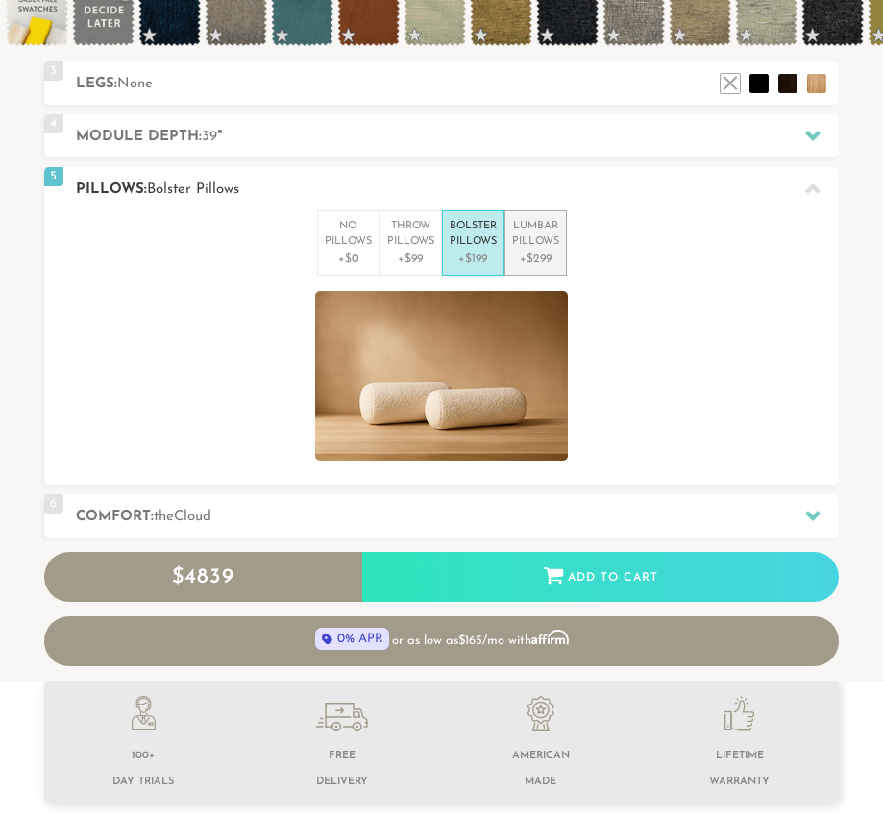
click at [540, 255] on p "+$299" at bounding box center [535, 259] width 47 height 17
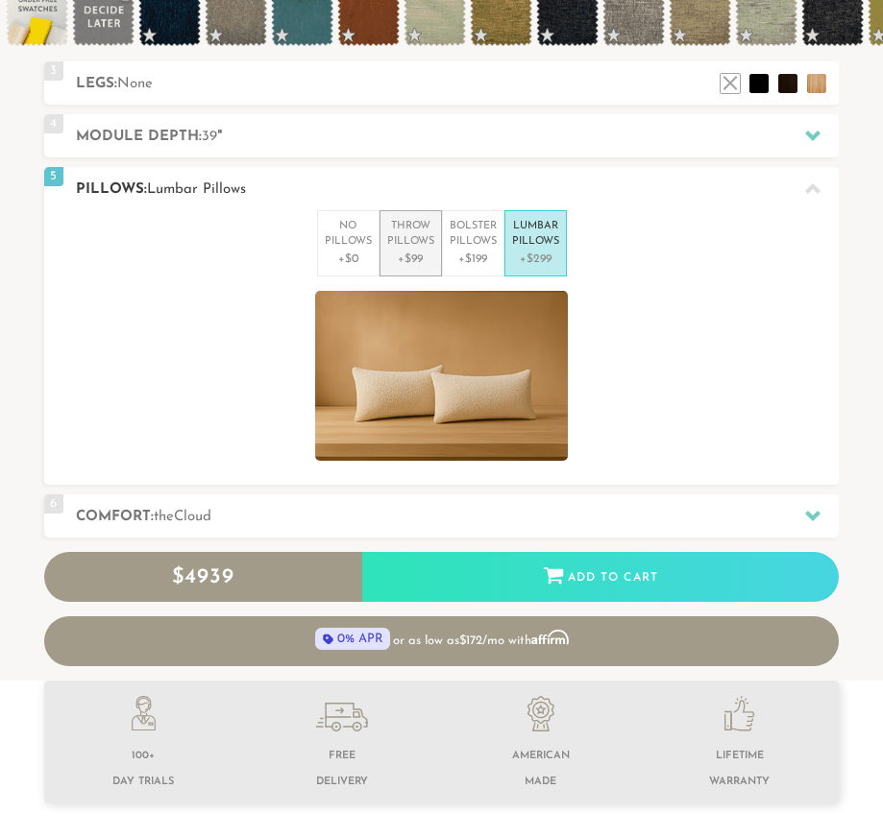
click at [429, 252] on p "+$99" at bounding box center [410, 259] width 47 height 17
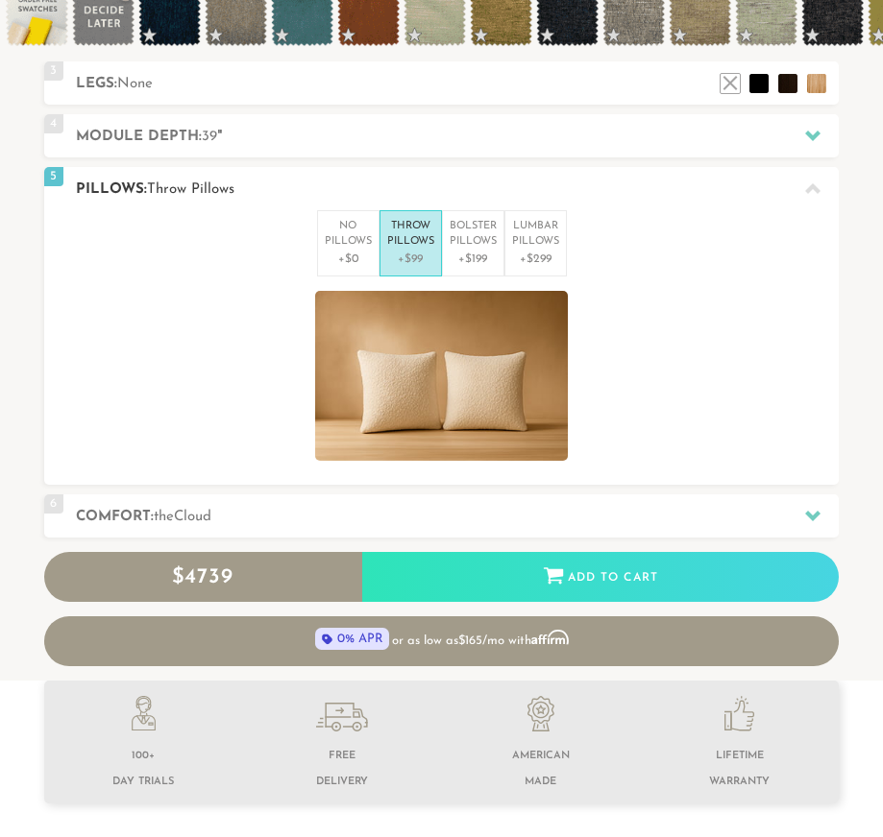
scroll to position [0, 0]
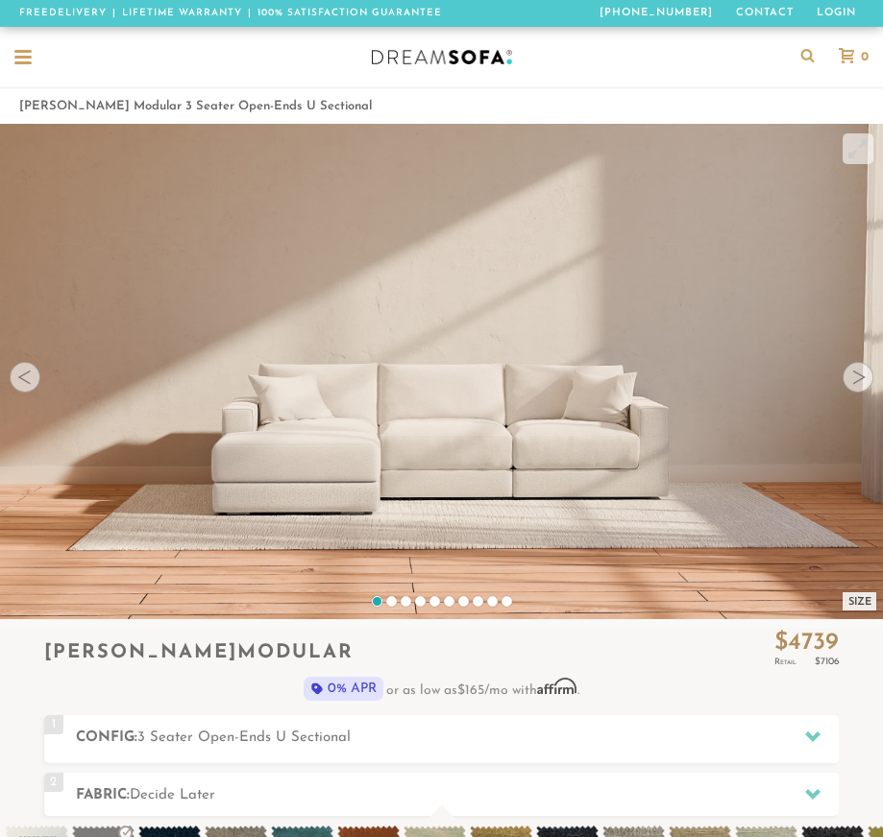
click at [288, 643] on div "Introducing [PERSON_NAME] Modular $ 4739 Retail $ 7106 $ 4739 Retail $ 7106 0% …" at bounding box center [441, 672] width 794 height 86
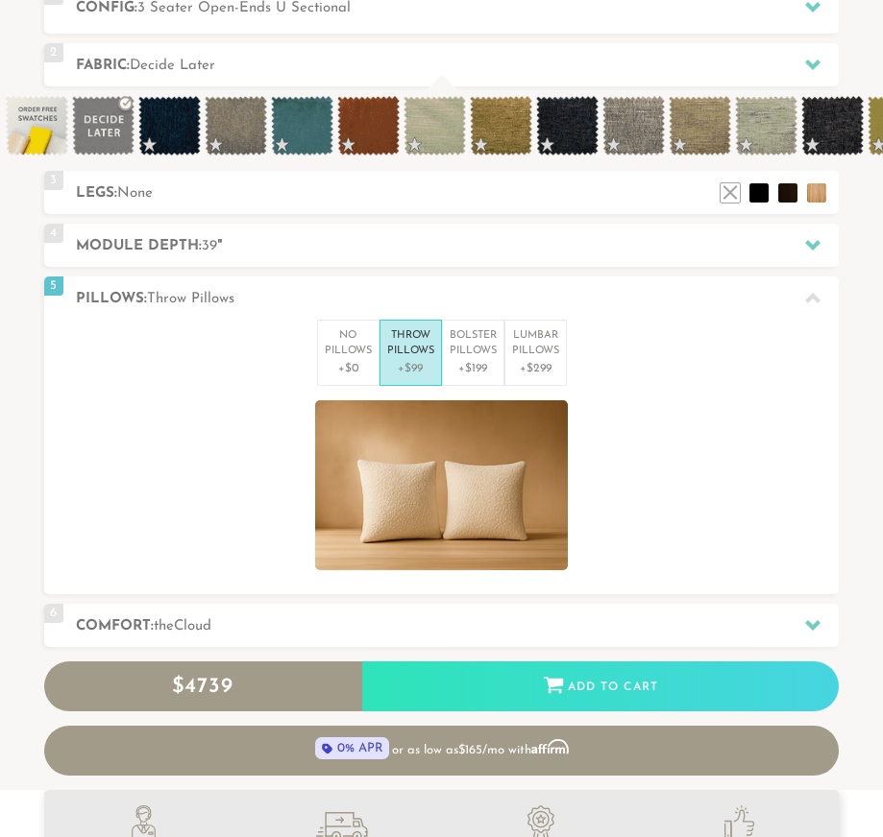
scroll to position [845, 0]
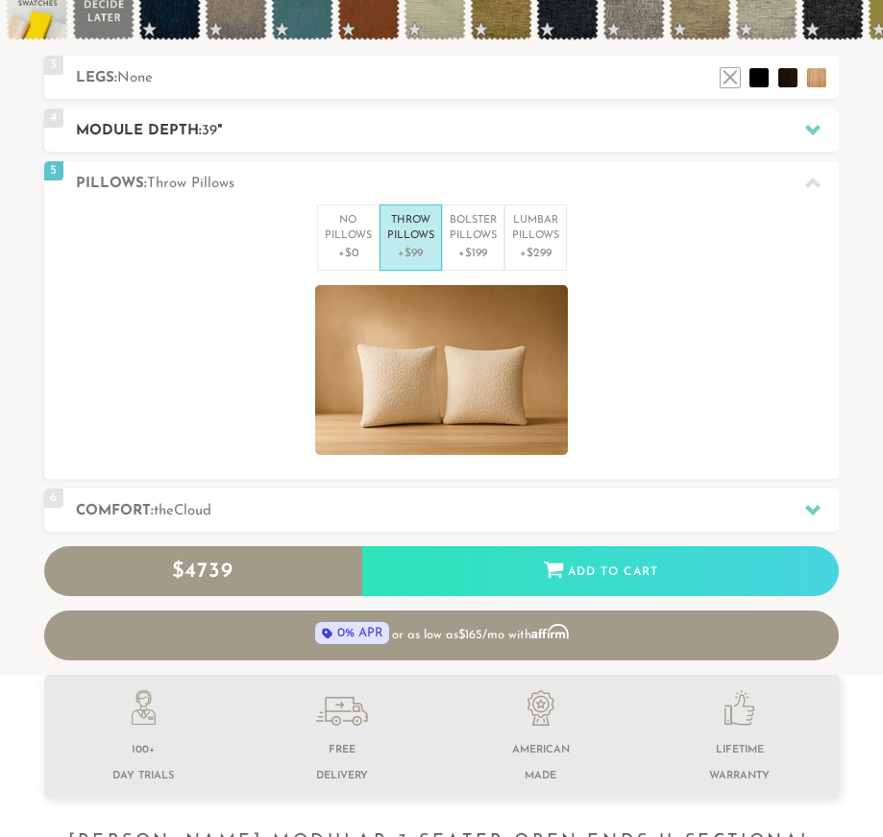
click at [295, 133] on h2 "Module Depth: 39 "" at bounding box center [457, 131] width 762 height 22
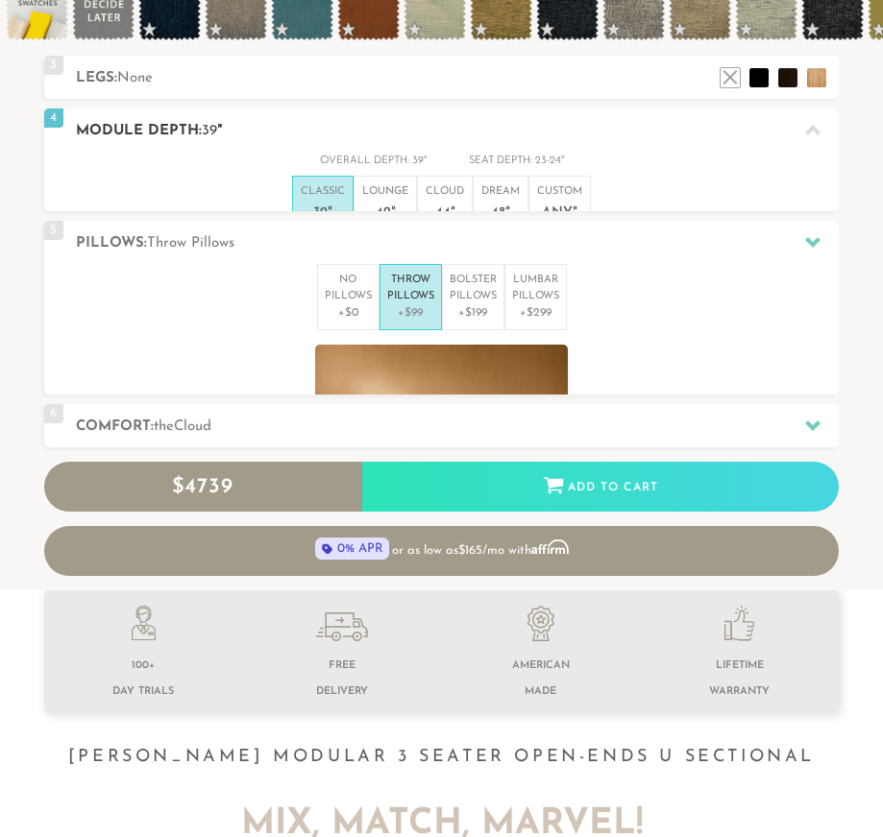
scroll to position [1, 1]
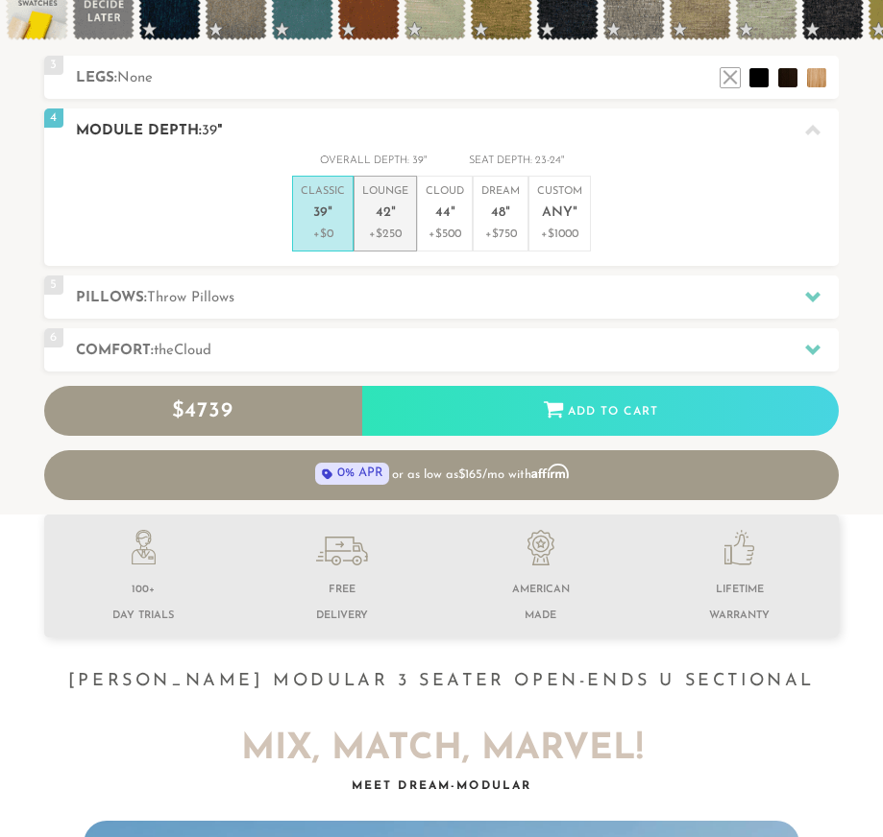
click at [396, 218] on p "Lounge 42 "" at bounding box center [385, 204] width 46 height 41
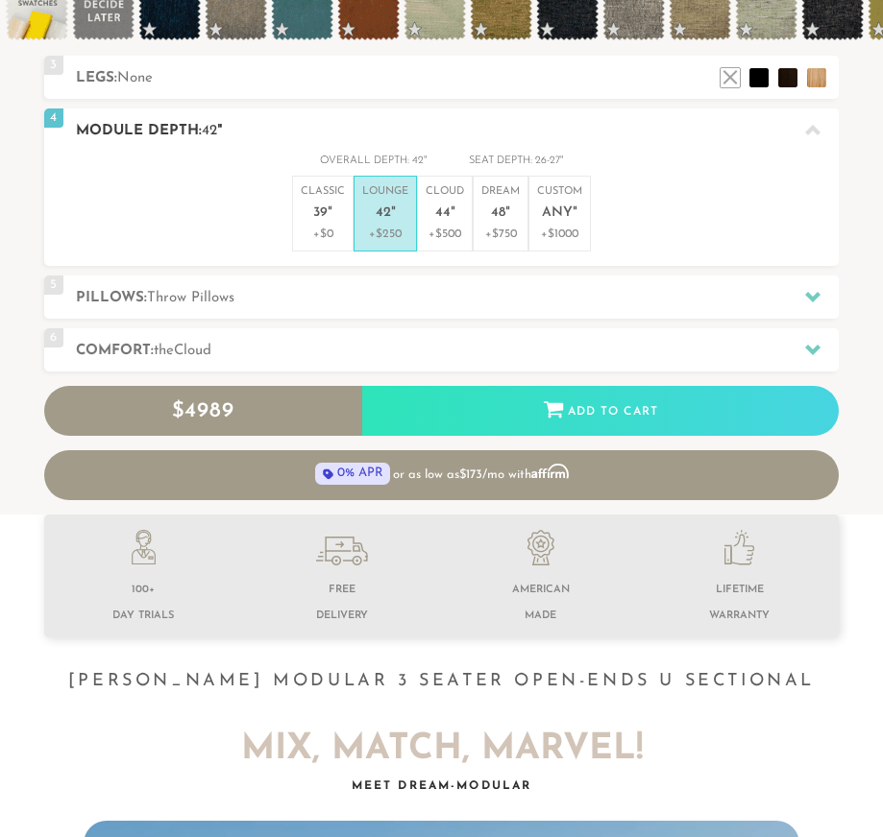
click at [396, 218] on p "Lounge 42 "" at bounding box center [385, 204] width 46 height 41
click at [440, 220] on span "44" at bounding box center [442, 214] width 15 height 16
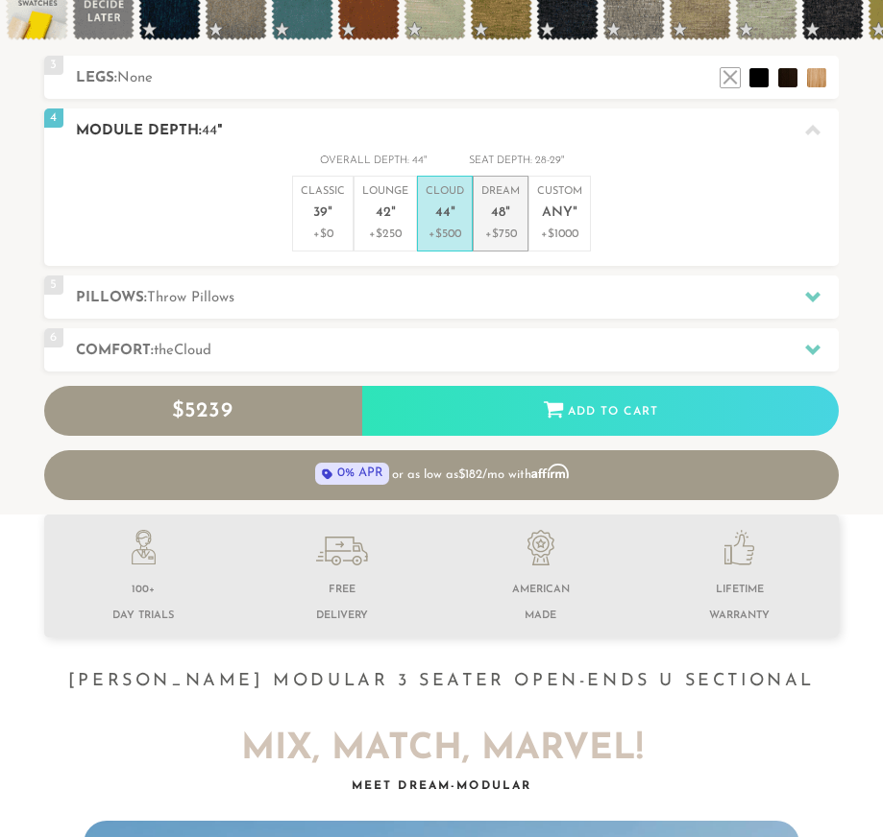
click at [498, 214] on span "48" at bounding box center [498, 214] width 14 height 16
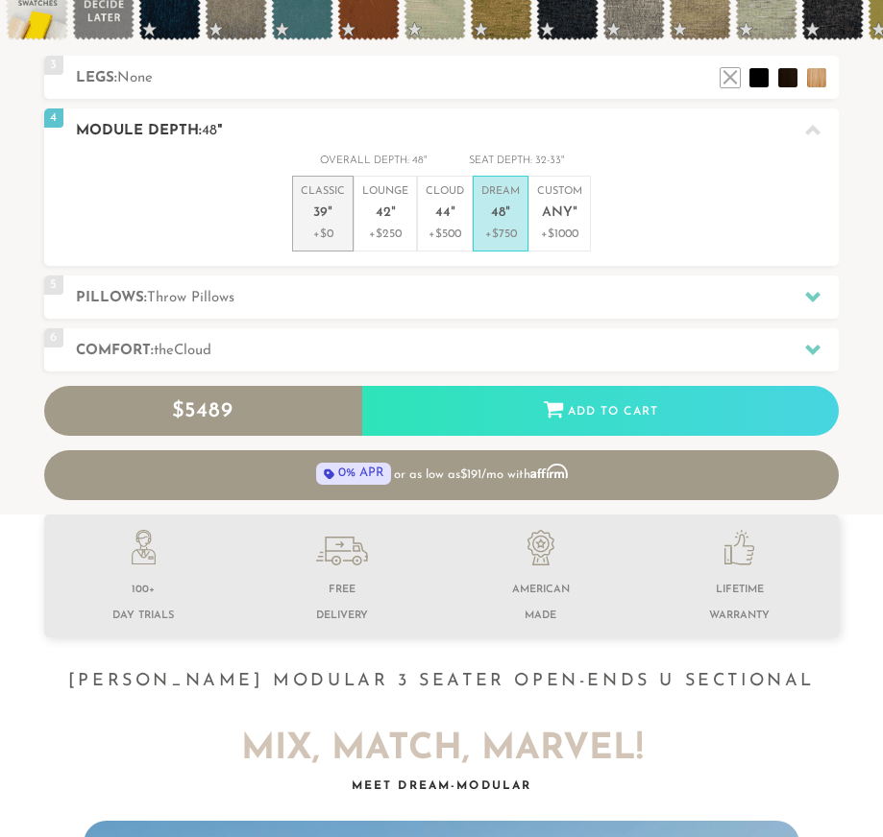
click at [317, 234] on p "+$0" at bounding box center [323, 234] width 44 height 17
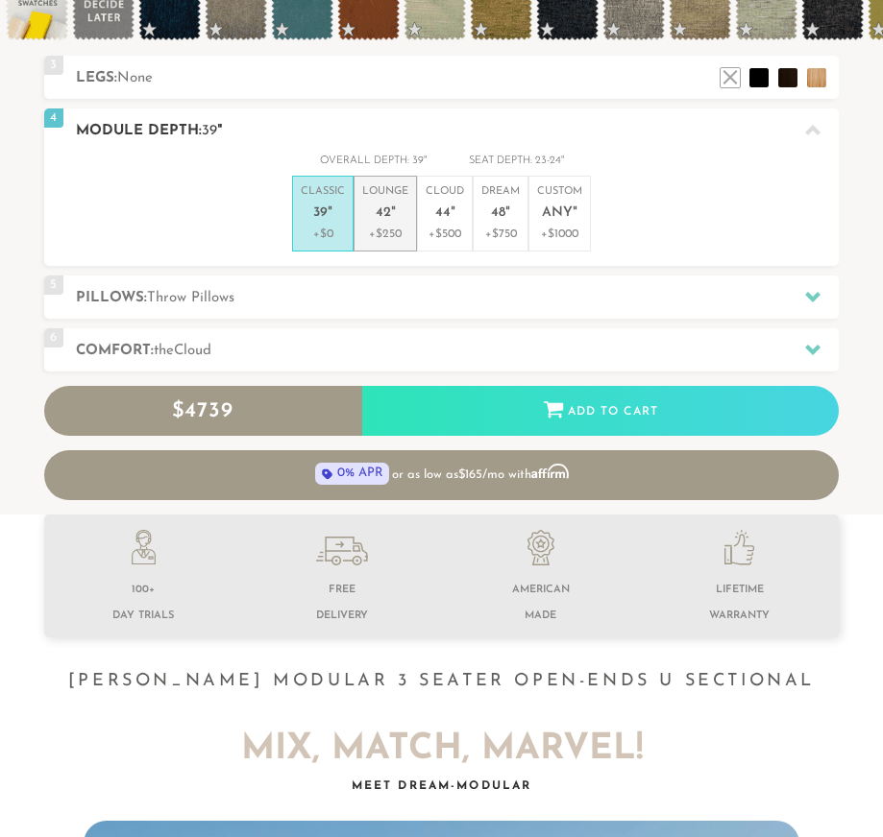
click at [379, 219] on span "42" at bounding box center [382, 214] width 15 height 16
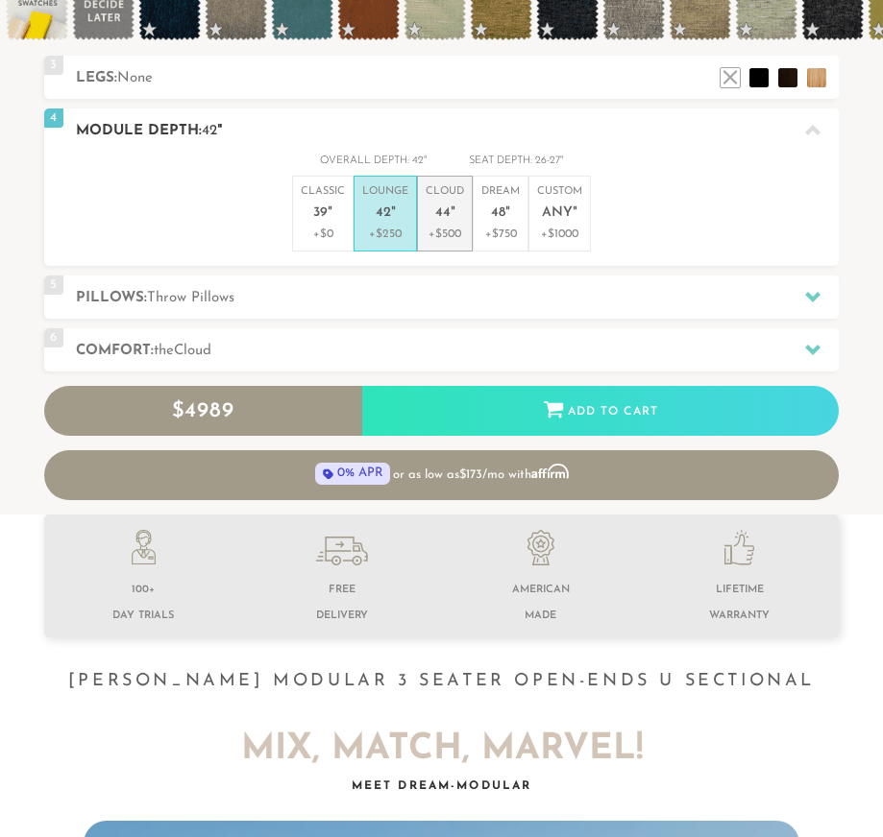
click at [446, 226] on p "+$500" at bounding box center [444, 234] width 38 height 17
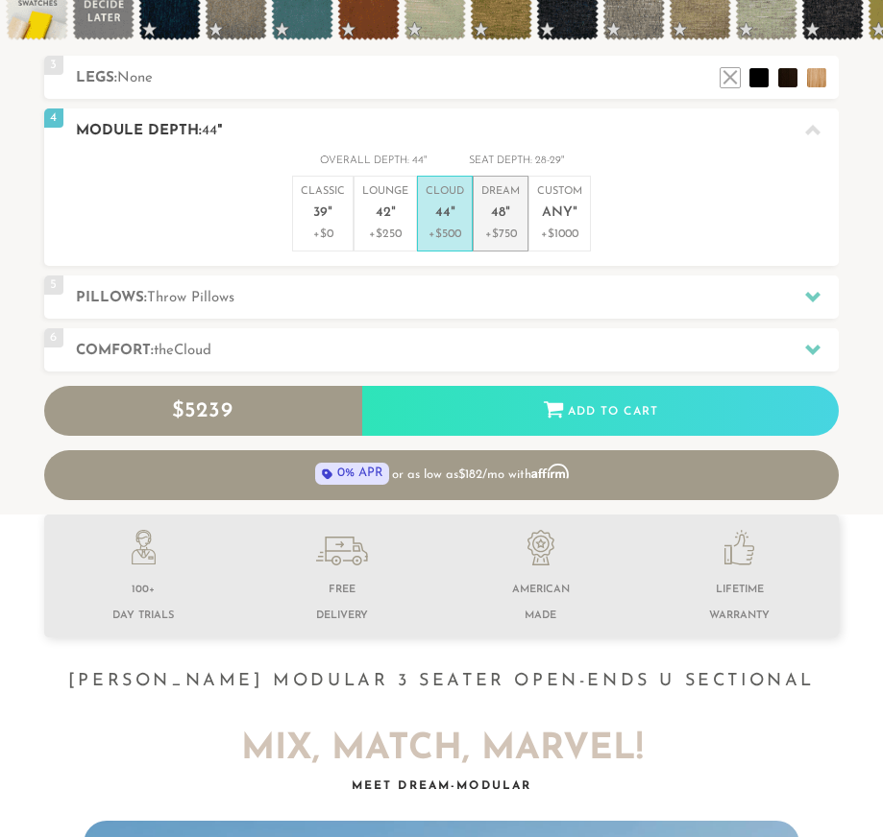
click at [505, 226] on p "+$750" at bounding box center [500, 234] width 38 height 17
click at [457, 222] on p "Cloud 44 "" at bounding box center [444, 204] width 38 height 41
click at [507, 230] on p "+$750" at bounding box center [500, 234] width 38 height 17
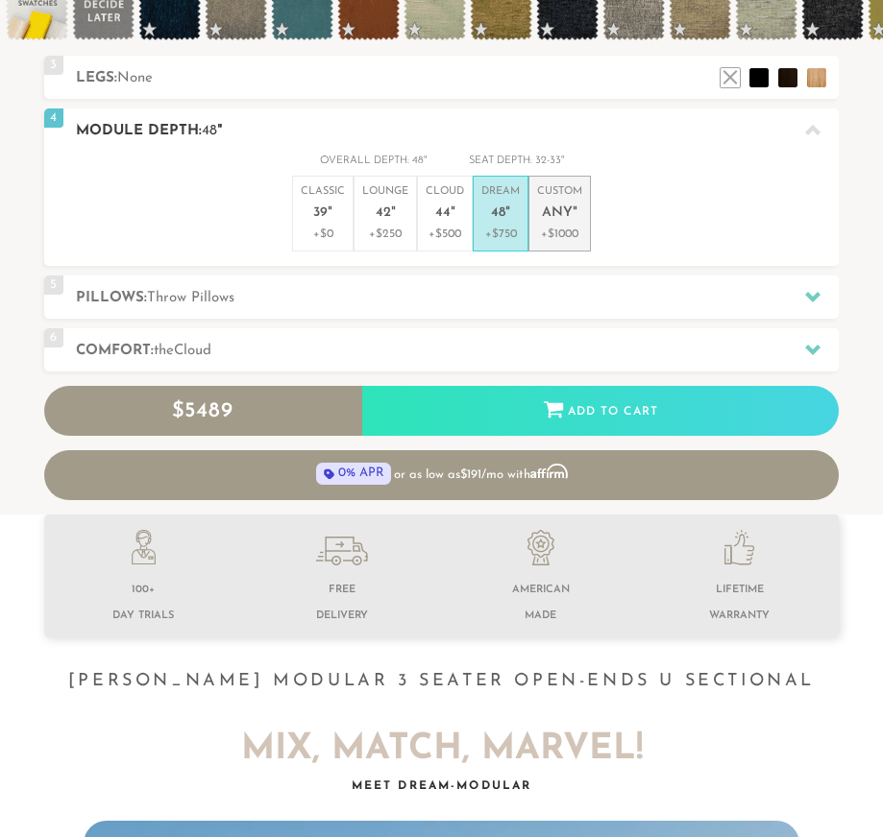
click at [568, 224] on p "Custom Any "" at bounding box center [559, 204] width 45 height 41
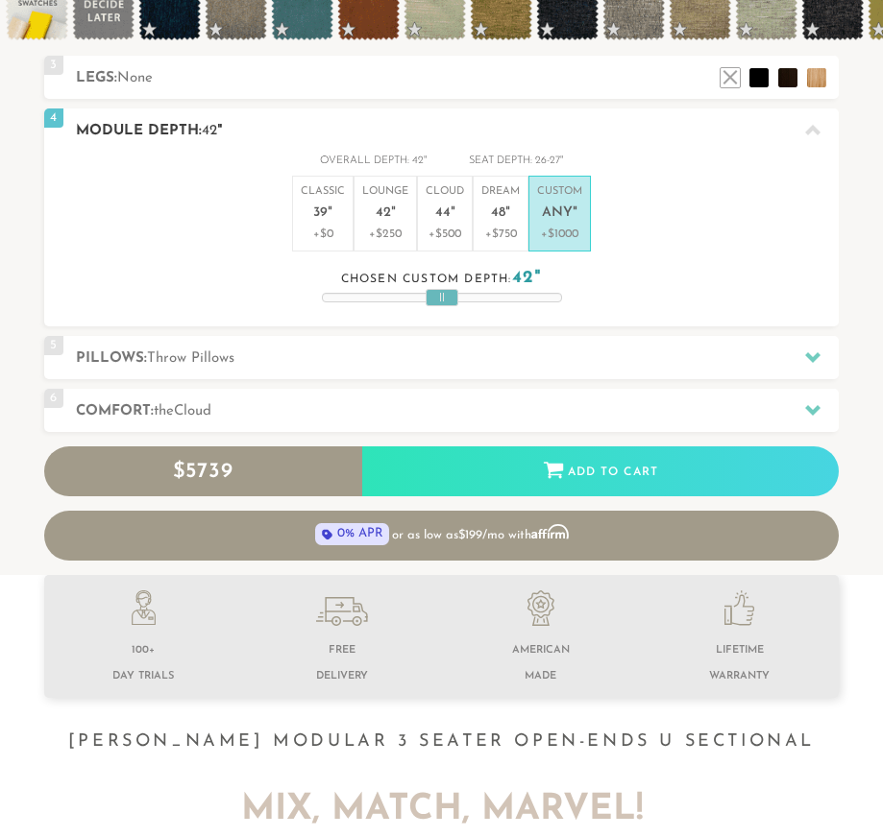
click at [445, 302] on div at bounding box center [441, 297] width 33 height 17
drag, startPoint x: 448, startPoint y: 292, endPoint x: 487, endPoint y: 298, distance: 38.8
click at [487, 298] on div at bounding box center [479, 297] width 33 height 17
click at [376, 211] on span "42" at bounding box center [382, 214] width 15 height 16
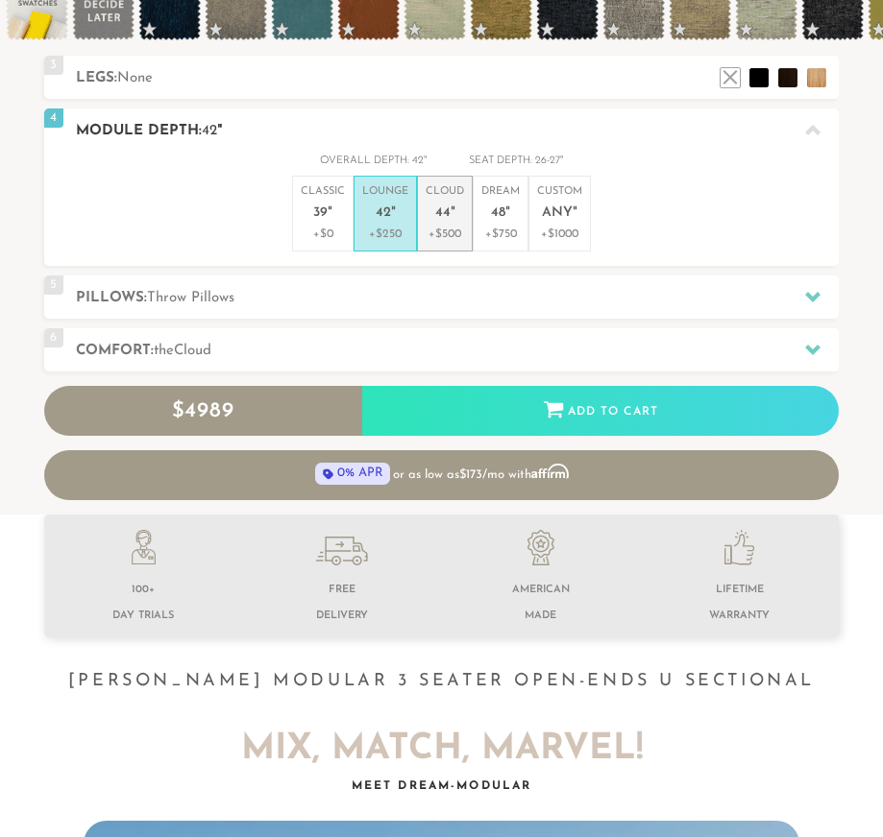
click at [440, 234] on p "+$500" at bounding box center [444, 234] width 38 height 17
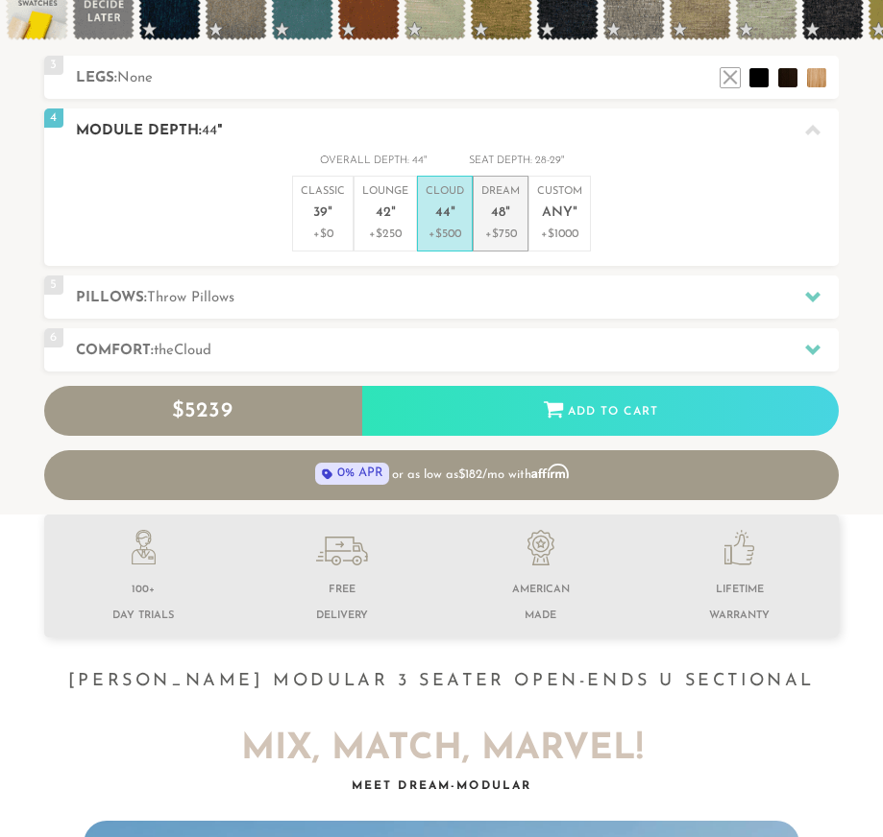
click at [518, 234] on p "+$750" at bounding box center [500, 234] width 38 height 17
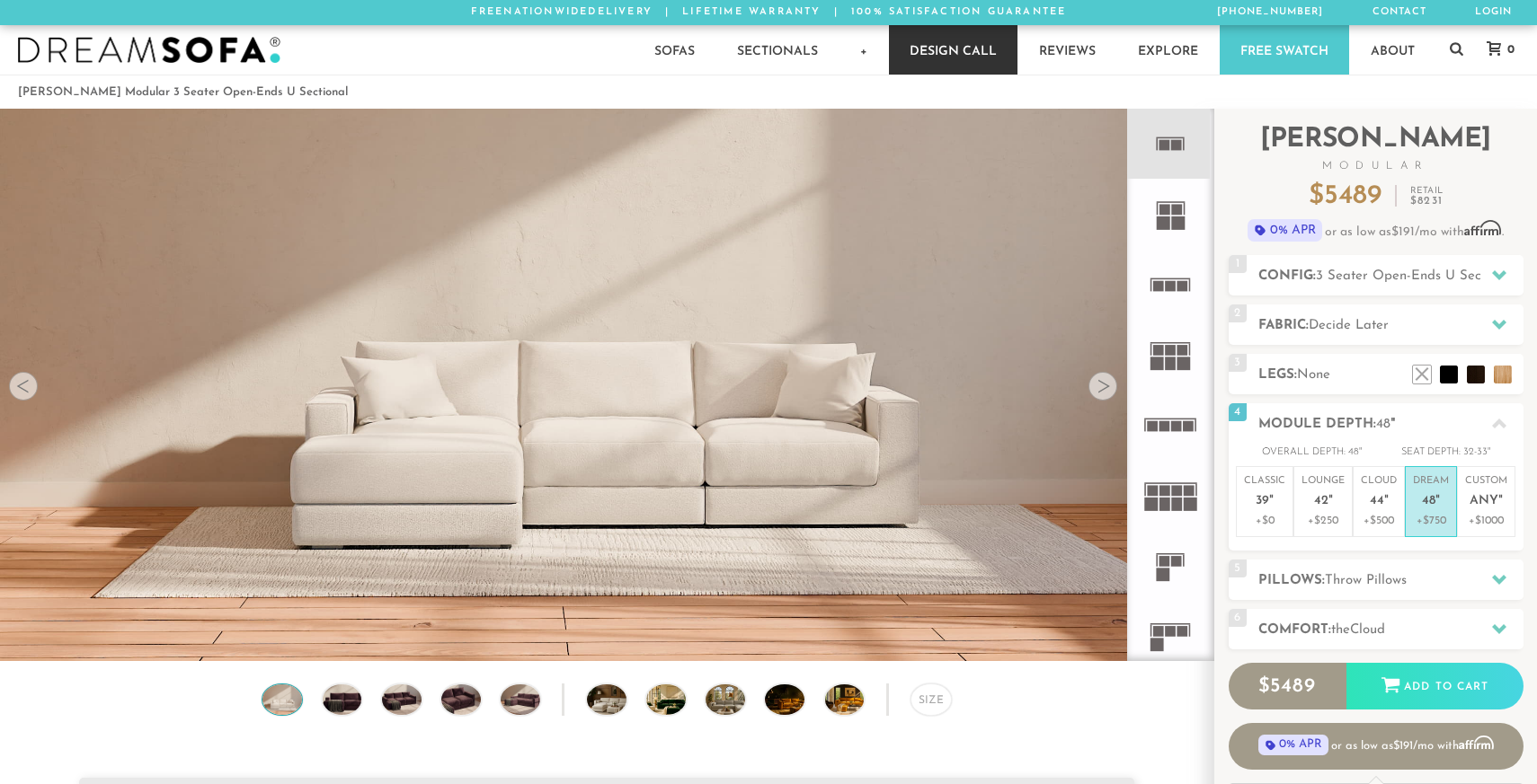
scroll to position [20460, 1537]
